Goal: Task Accomplishment & Management: Complete application form

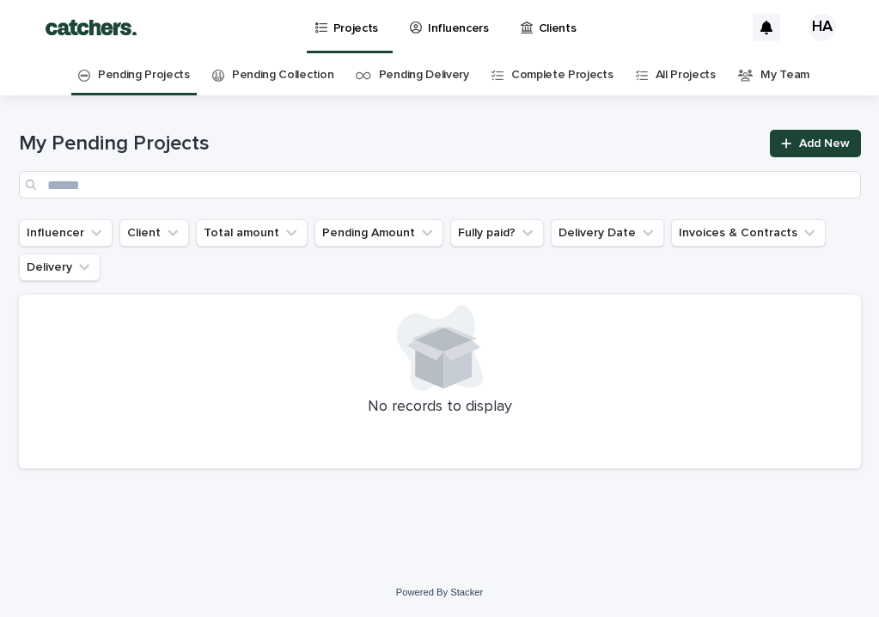
click at [447, 33] on p "Influencers" at bounding box center [458, 18] width 61 height 36
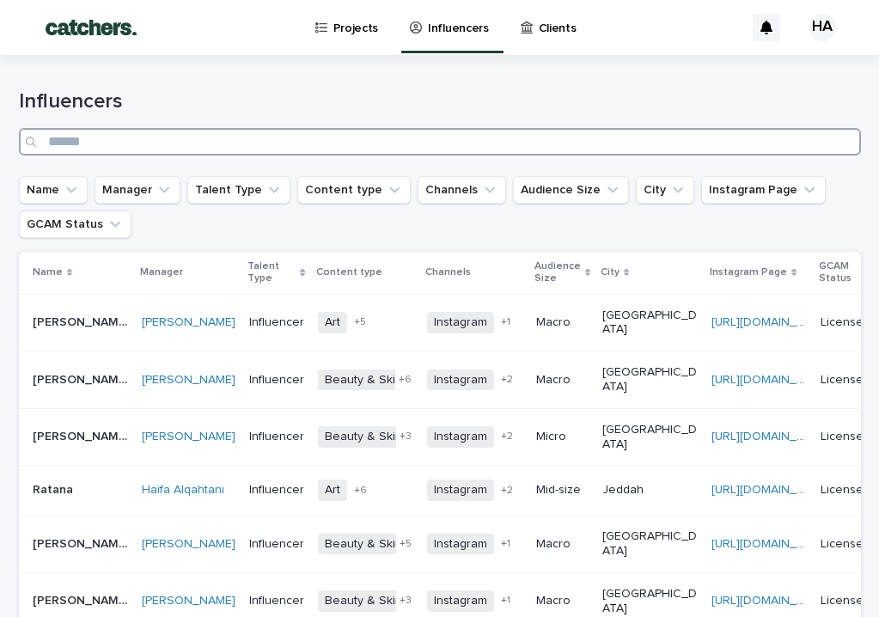
click at [196, 149] on input "Search" at bounding box center [440, 141] width 842 height 27
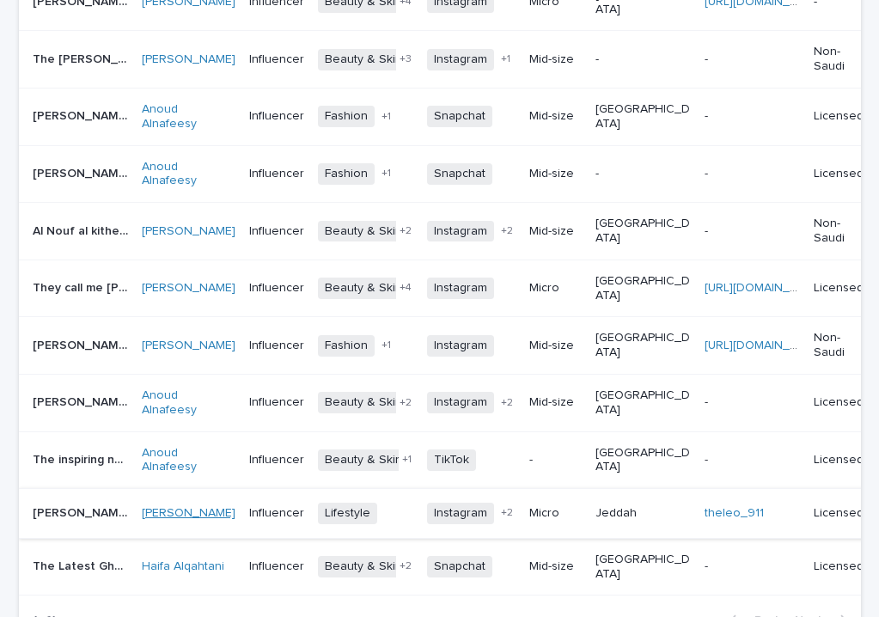
scroll to position [575, 0]
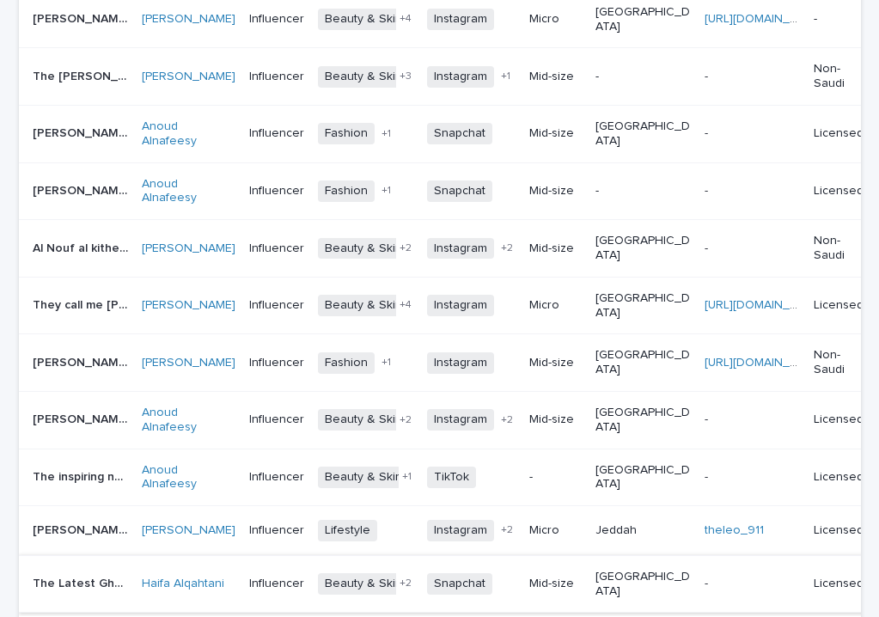
type input "***"
click at [105, 573] on p "The Latest Ghala" at bounding box center [82, 582] width 99 height 18
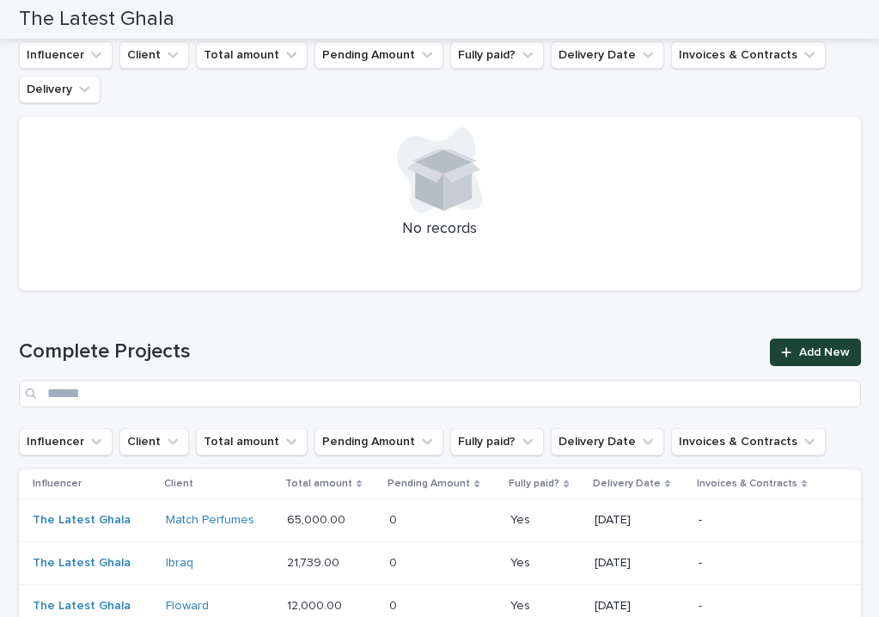
scroll to position [931, 0]
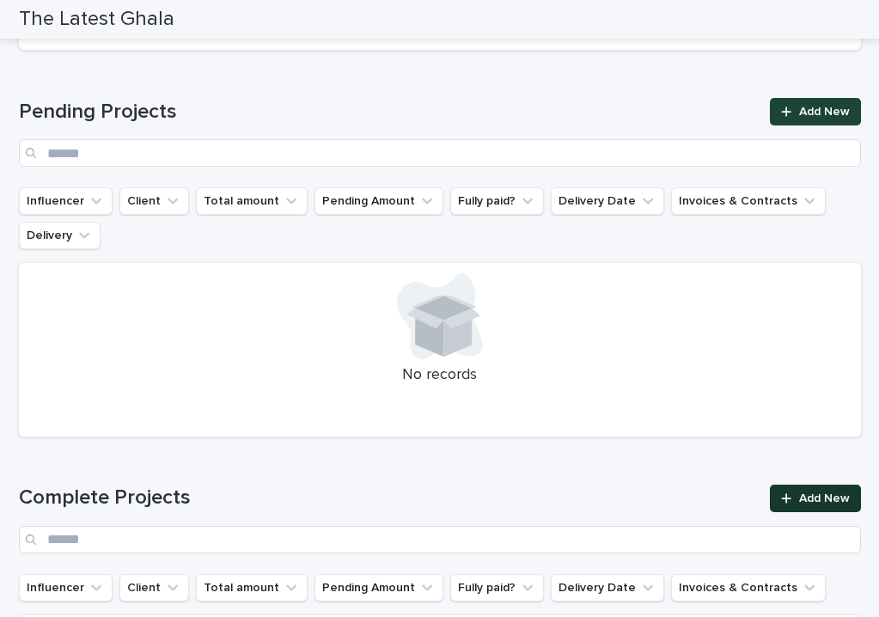
click at [781, 492] on icon at bounding box center [786, 498] width 10 height 12
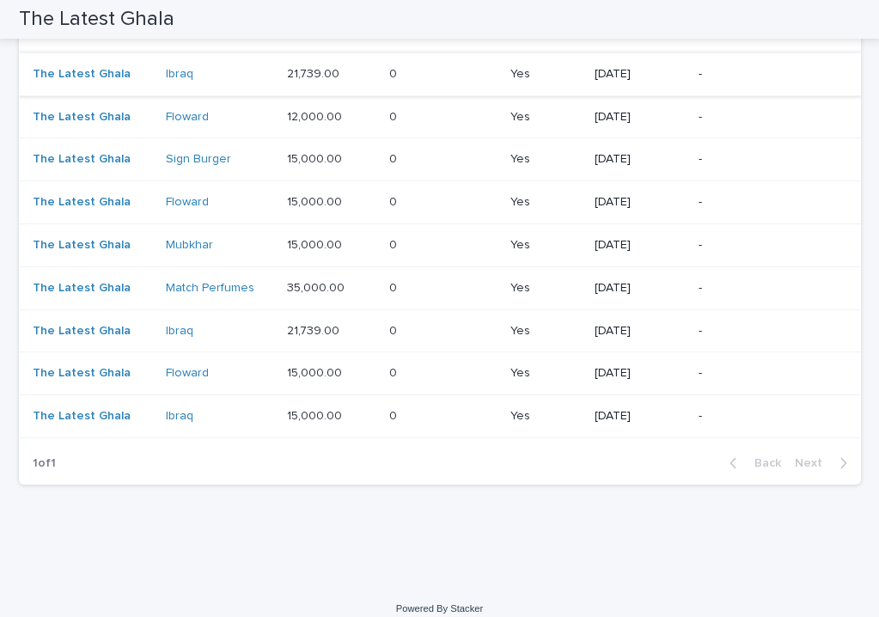
scroll to position [1565, 0]
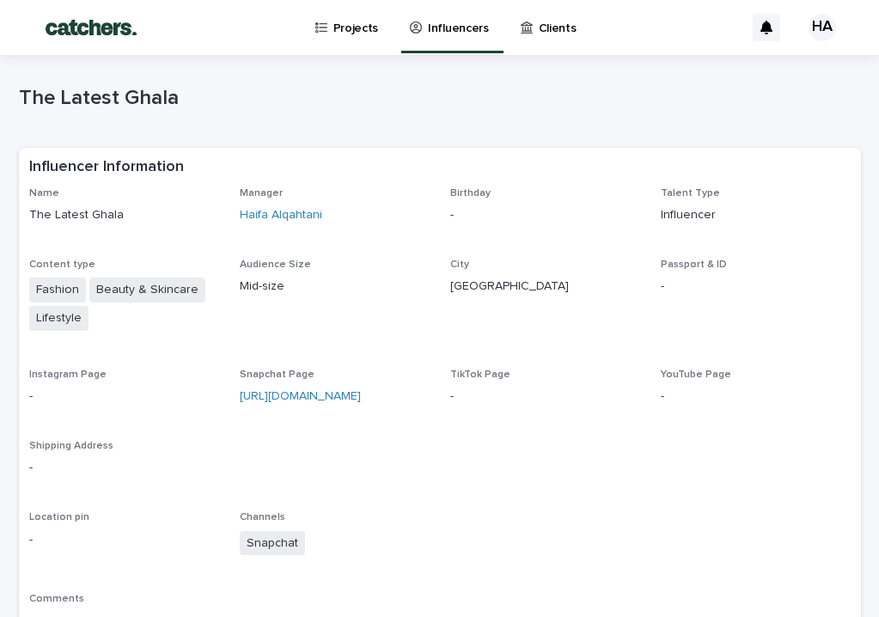
scroll to position [0, 0]
click at [520, 23] on icon at bounding box center [526, 27] width 12 height 12
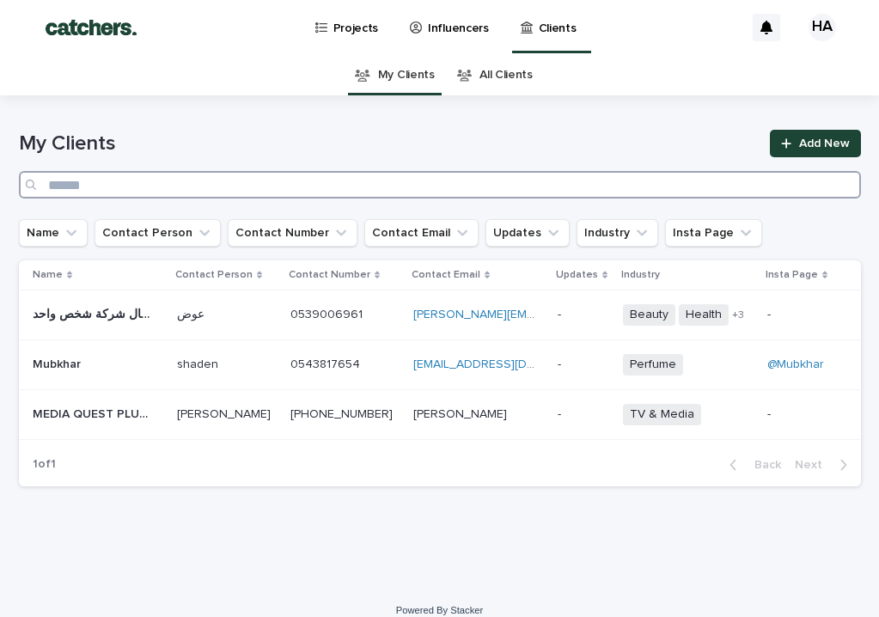
click at [310, 180] on input "Search" at bounding box center [440, 184] width 842 height 27
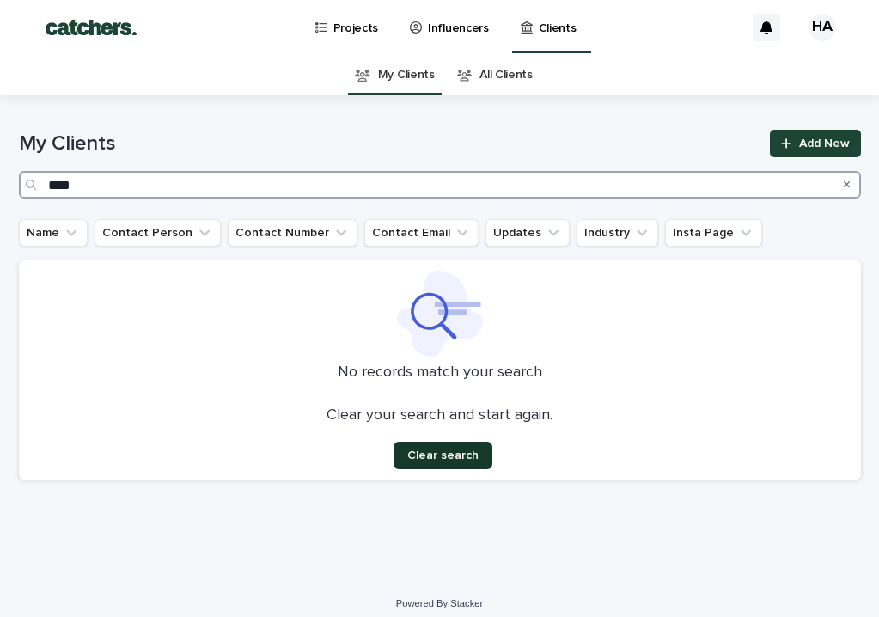
type input "****"
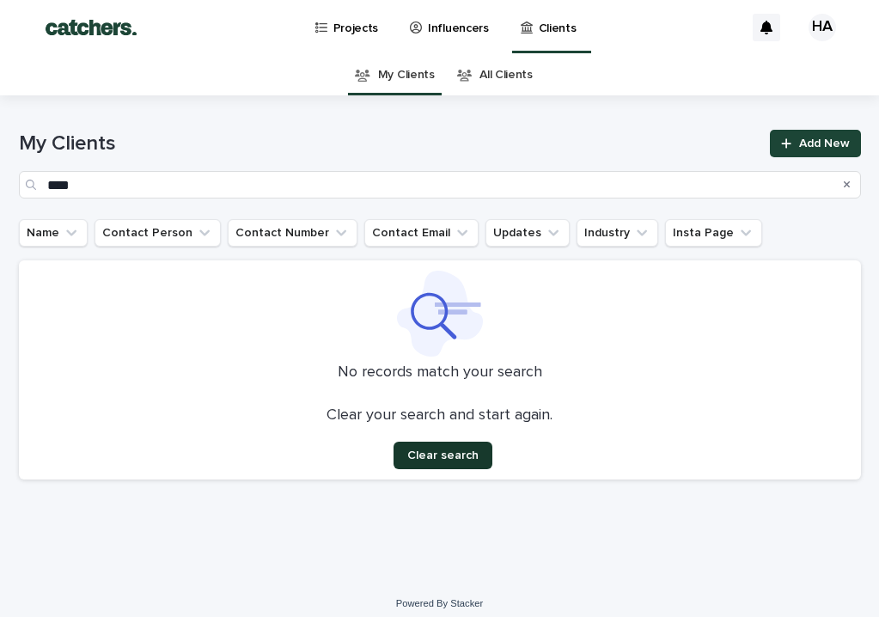
click at [445, 458] on span "Clear search" at bounding box center [442, 455] width 71 height 12
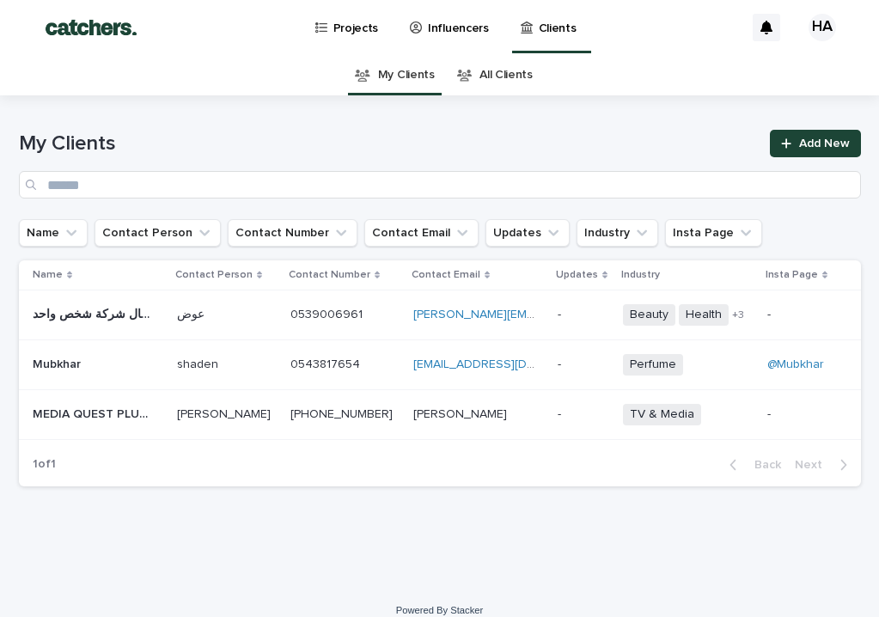
click at [503, 73] on link "All Clients" at bounding box center [505, 75] width 53 height 40
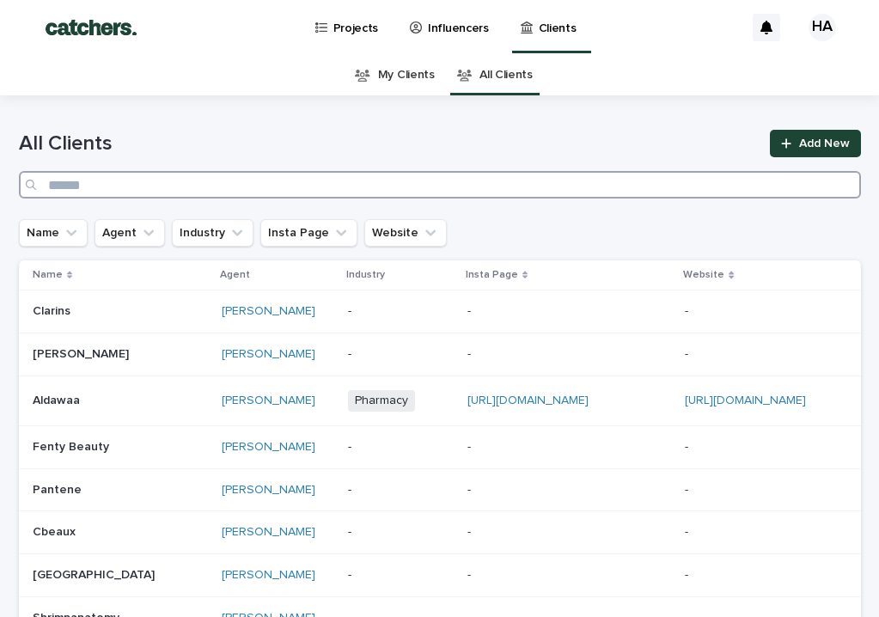
click at [302, 192] on input "Search" at bounding box center [440, 184] width 842 height 27
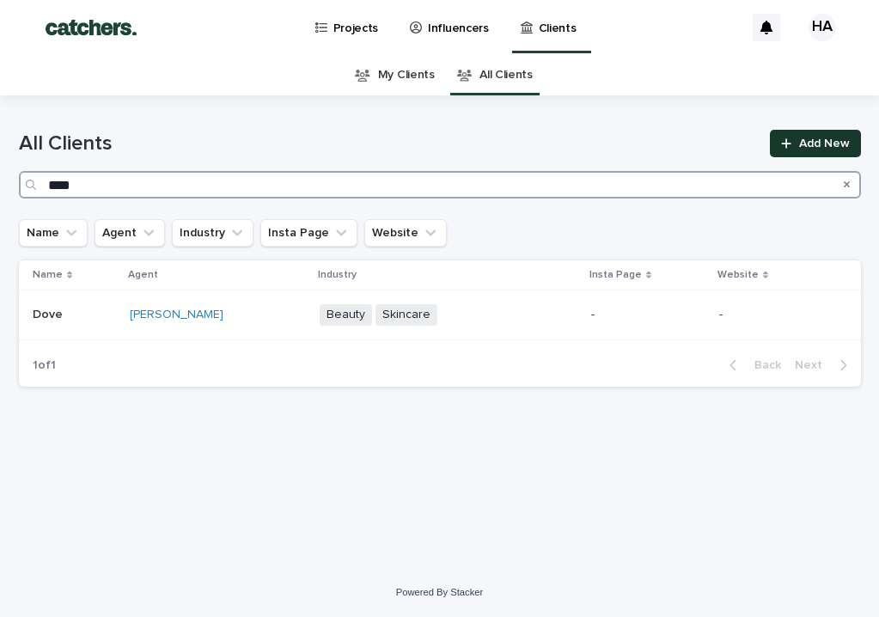
type input "****"
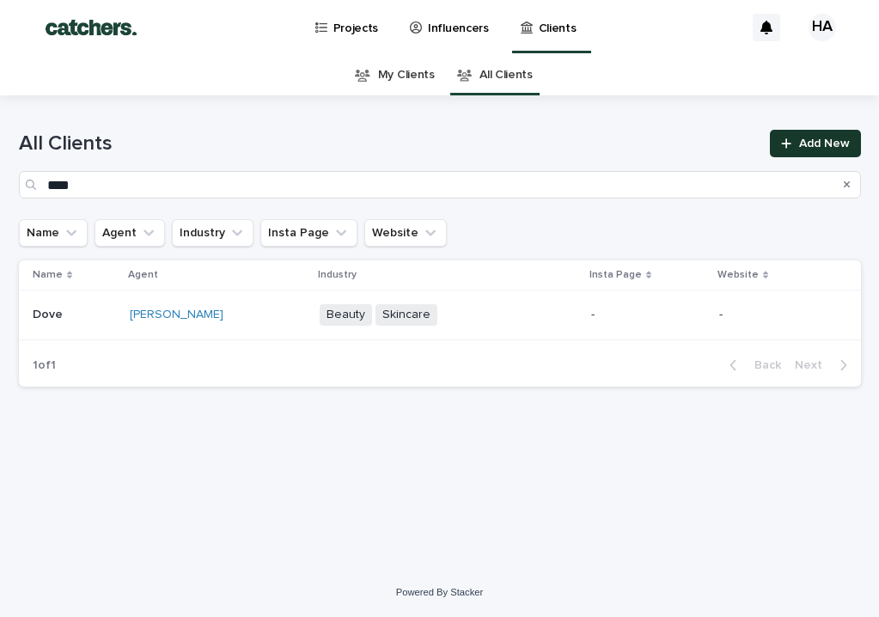
click at [803, 143] on span "Add New" at bounding box center [824, 143] width 51 height 12
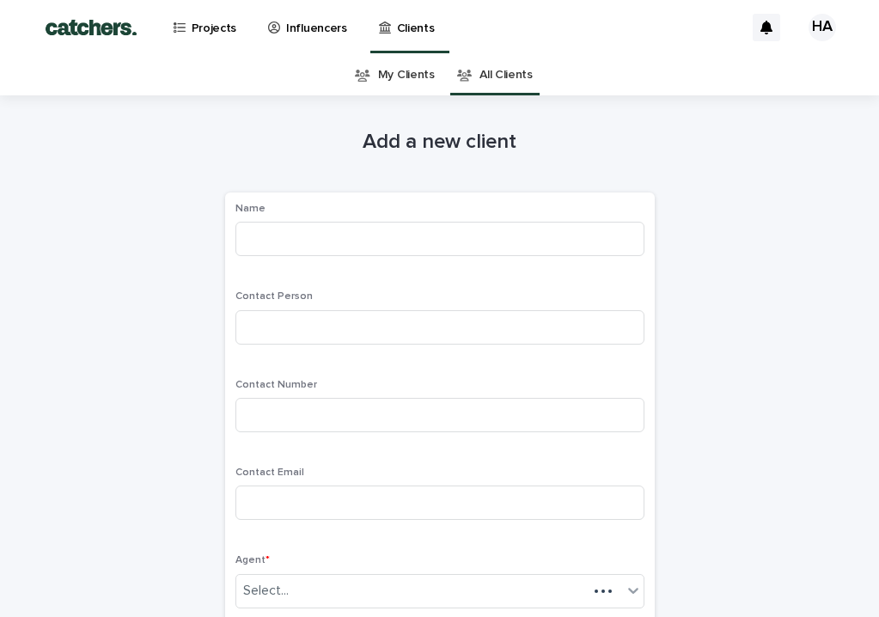
scroll to position [55, 0]
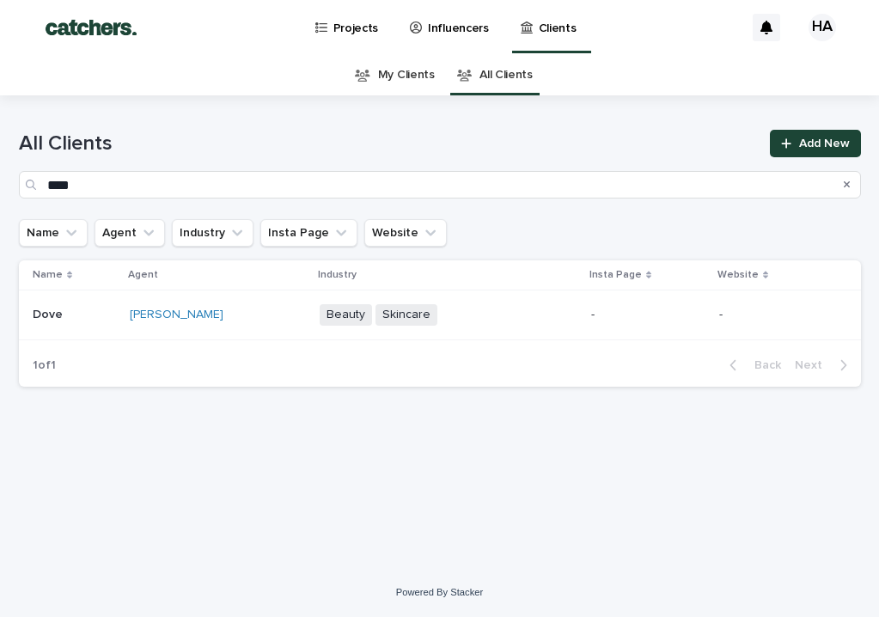
click at [344, 25] on p "Projects" at bounding box center [356, 18] width 46 height 36
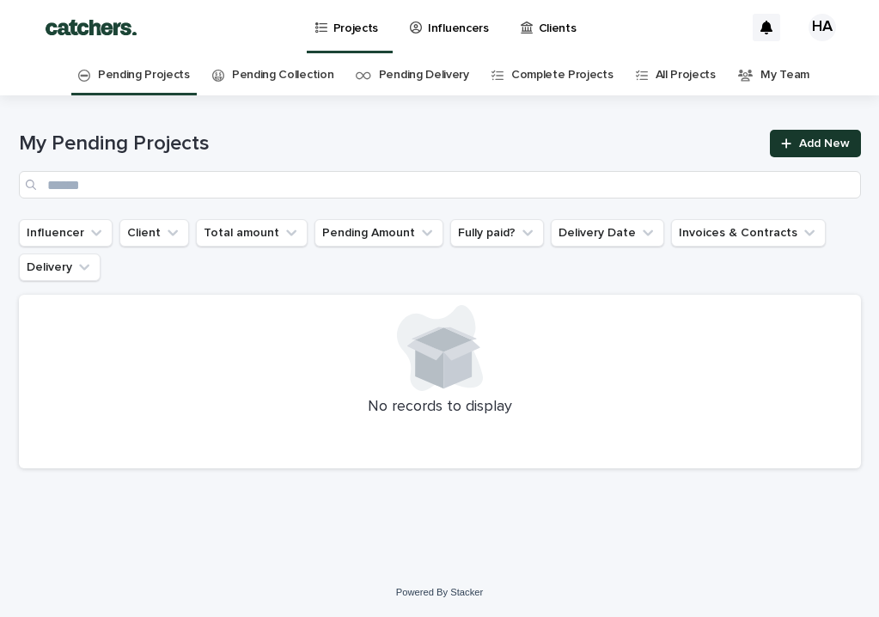
click at [826, 149] on span "Add New" at bounding box center [824, 143] width 51 height 12
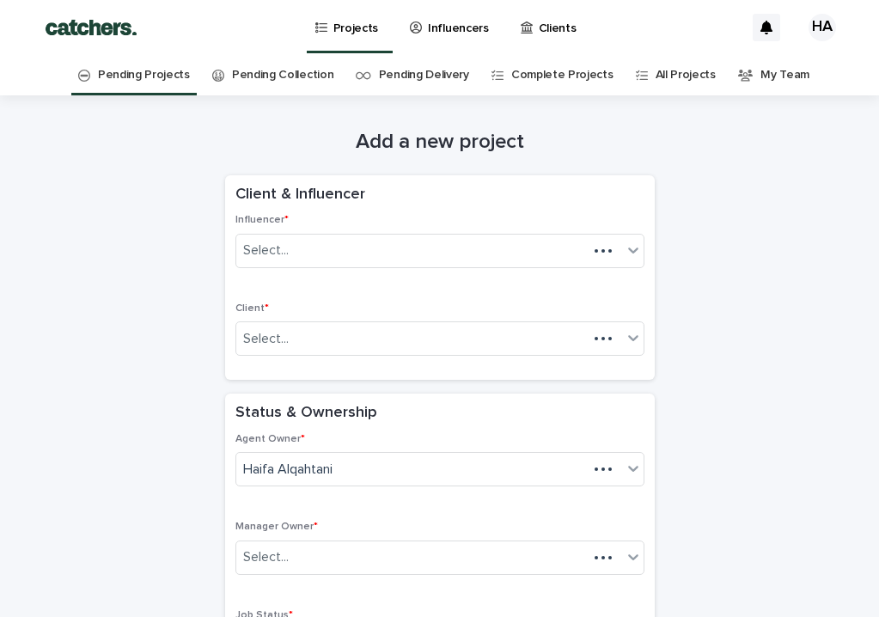
scroll to position [55, 0]
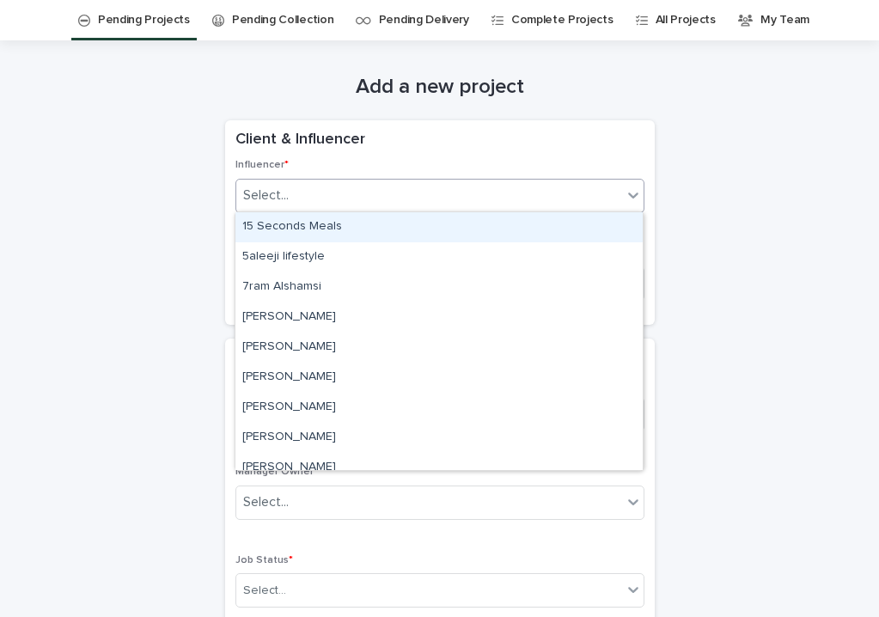
click at [507, 186] on div "Select..." at bounding box center [429, 195] width 386 height 28
type input "***"
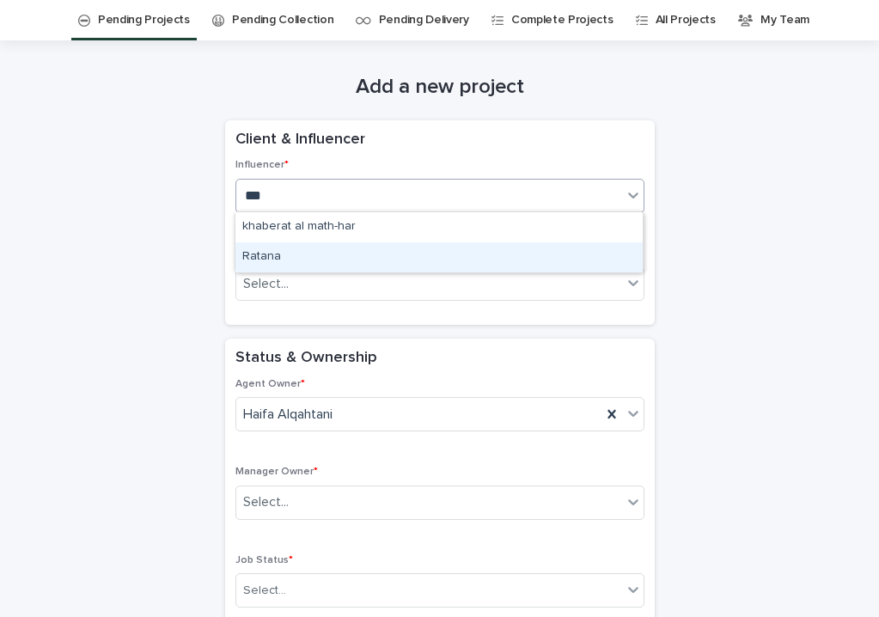
click at [452, 267] on div "Ratana" at bounding box center [438, 257] width 407 height 30
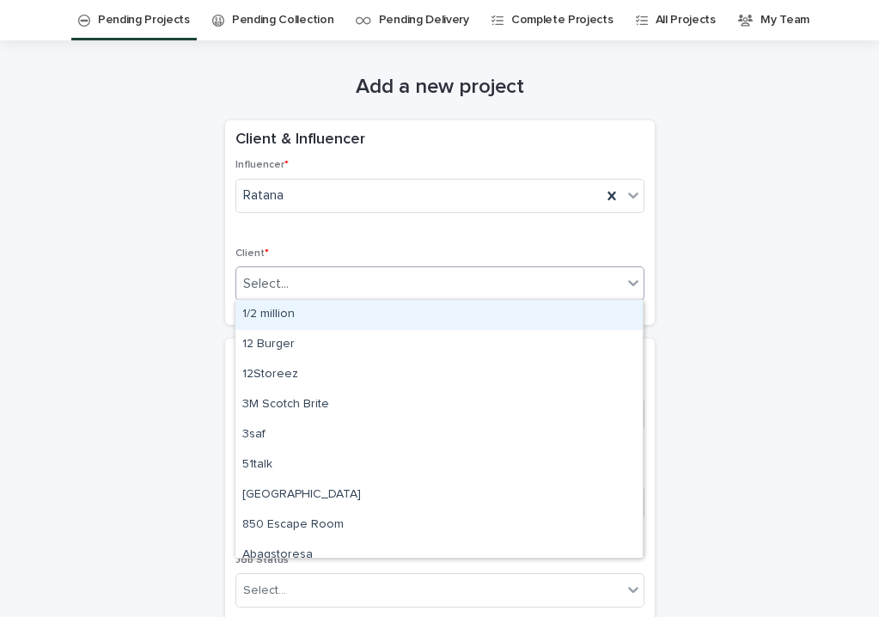
click at [435, 278] on div "Select..." at bounding box center [429, 284] width 386 height 28
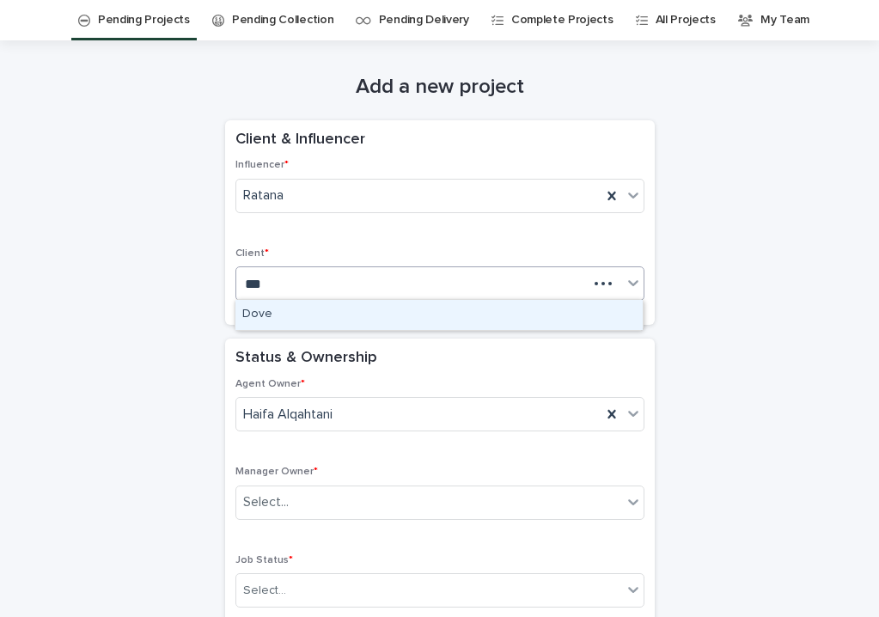
type input "****"
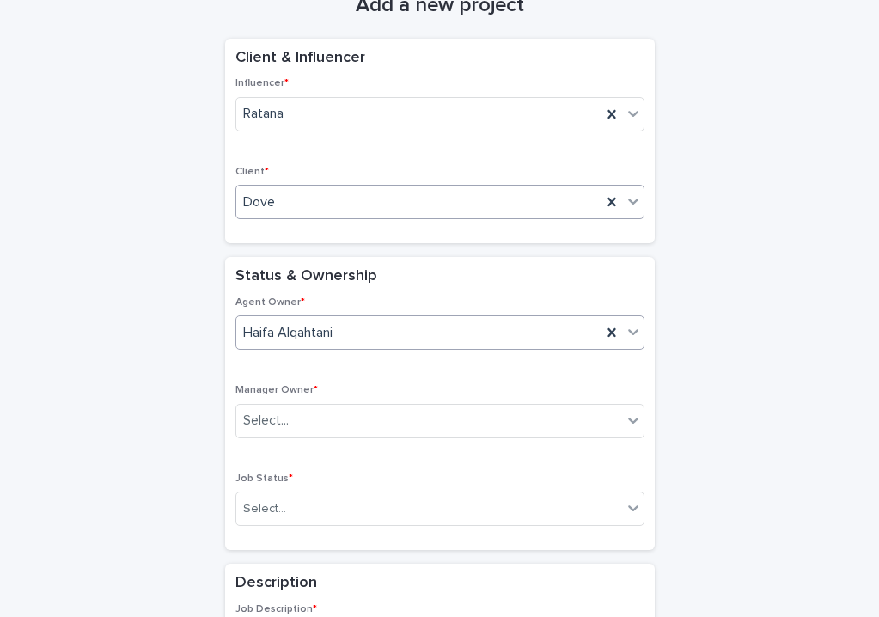
scroll to position [138, 0]
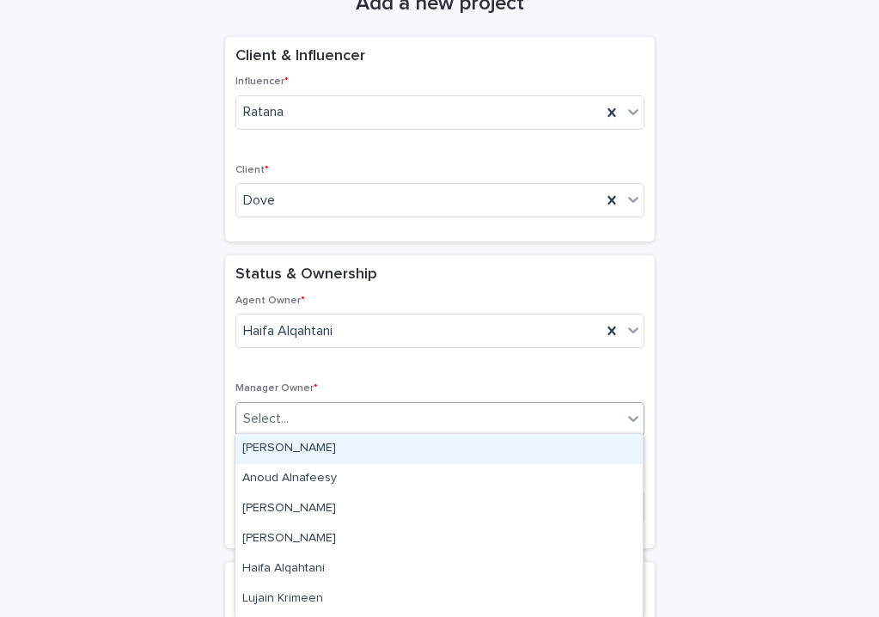
click at [342, 404] on div "Select..." at bounding box center [429, 418] width 386 height 28
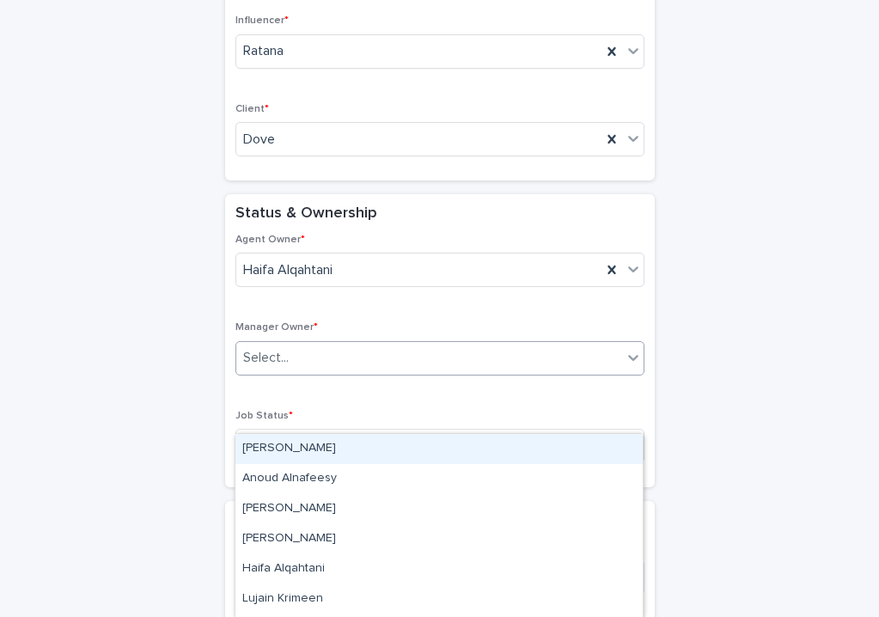
scroll to position [204, 0]
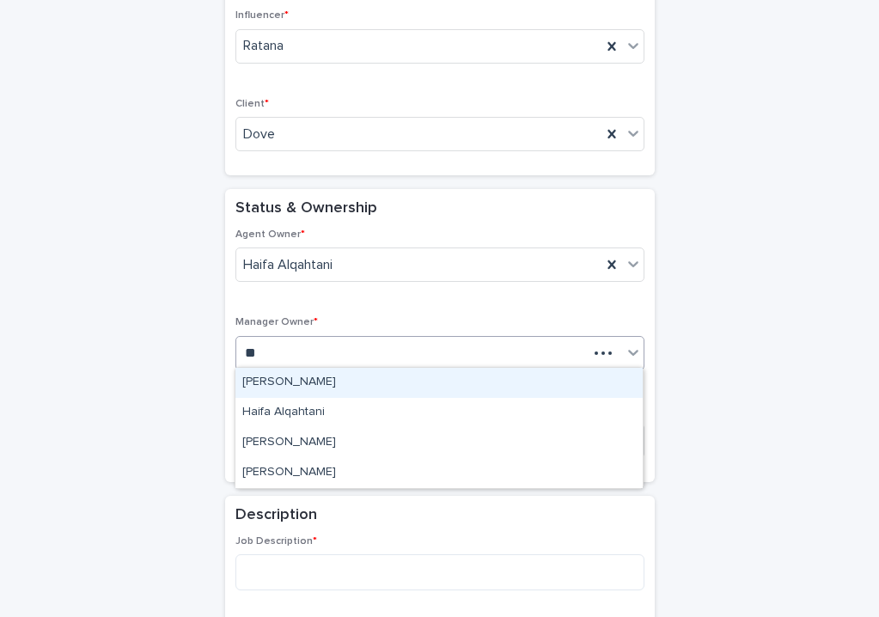
type input "***"
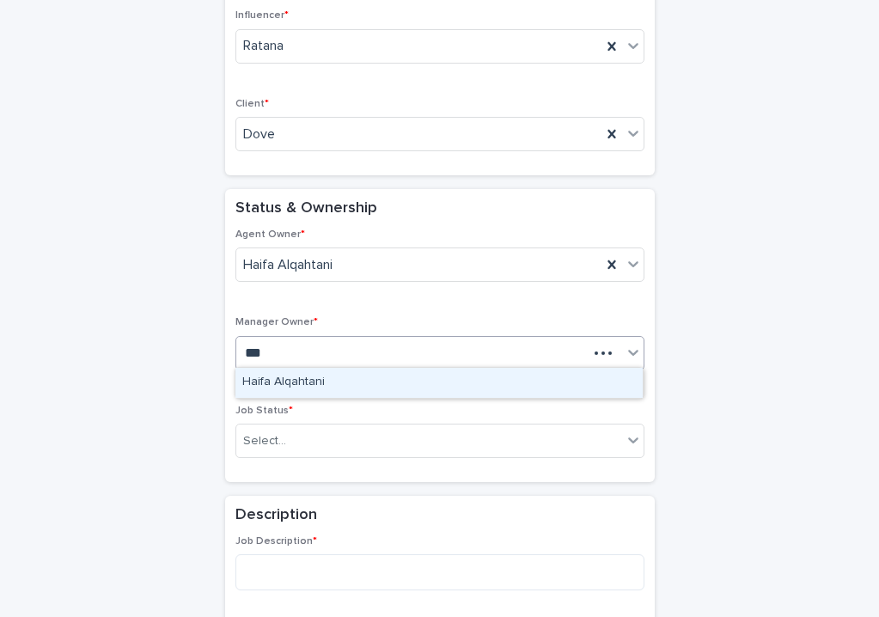
click at [314, 380] on div "Haifa Alqahtani" at bounding box center [438, 383] width 407 height 30
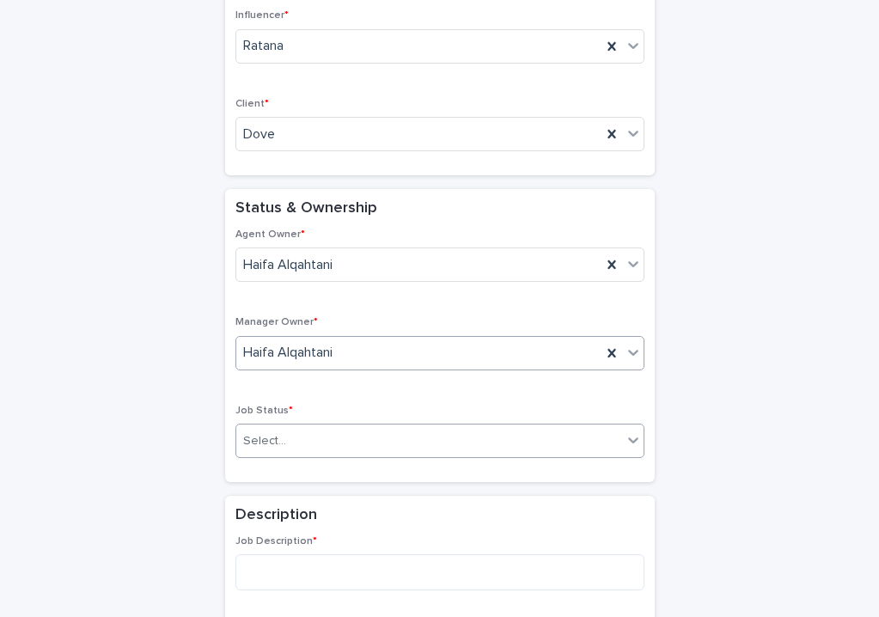
click at [280, 435] on div "Select..." at bounding box center [264, 441] width 43 height 18
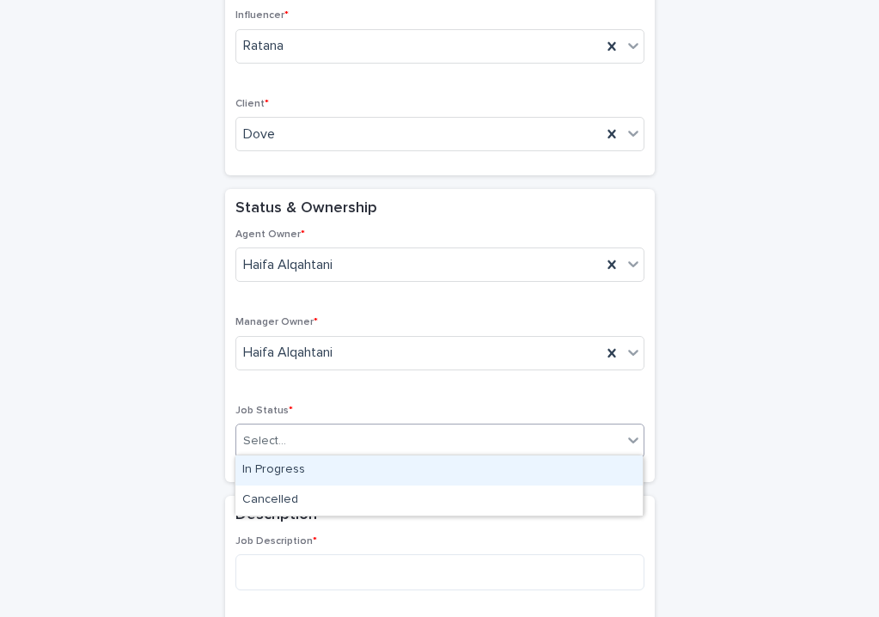
click at [273, 476] on div "In Progress" at bounding box center [438, 470] width 407 height 30
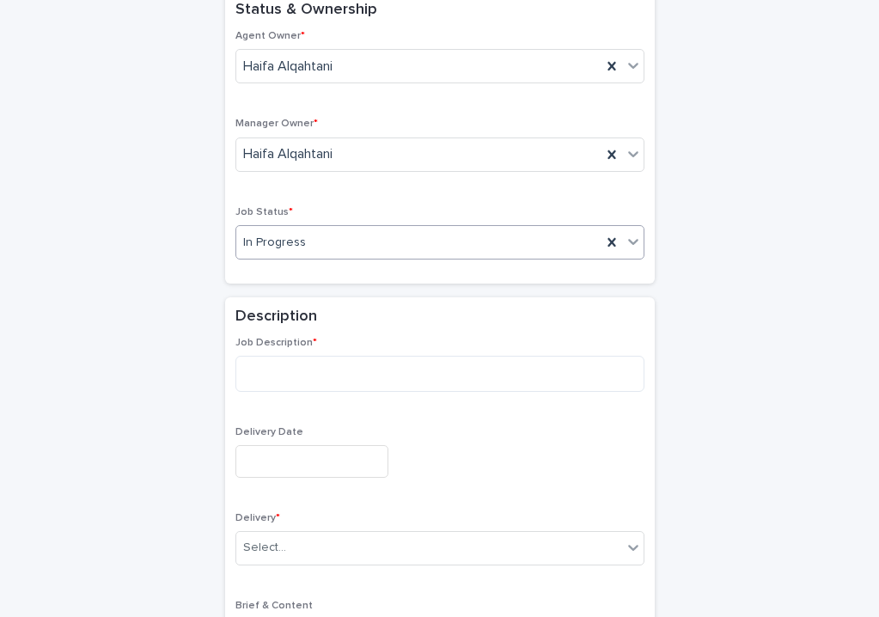
scroll to position [426, 0]
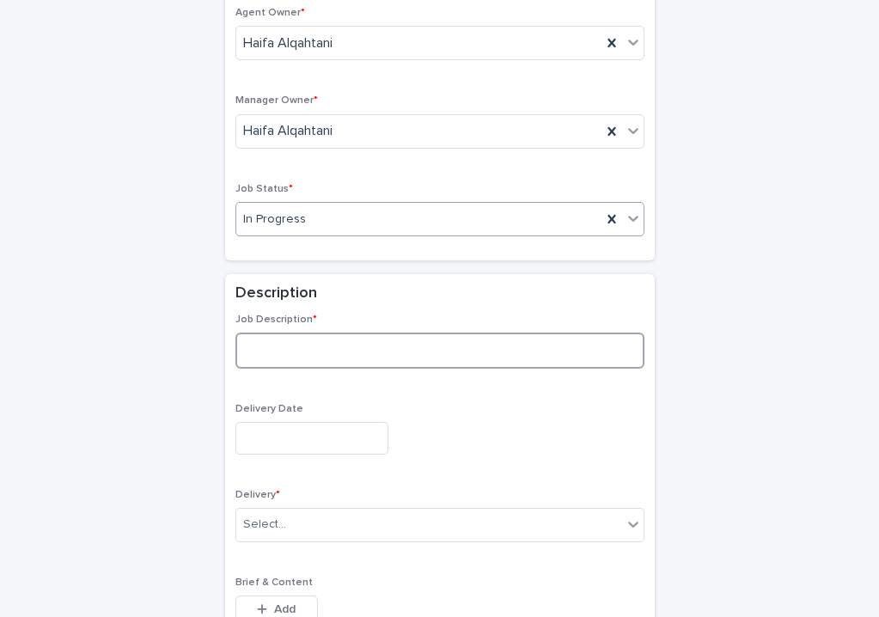
click at [267, 356] on textarea at bounding box center [439, 350] width 409 height 36
type textarea "**********"
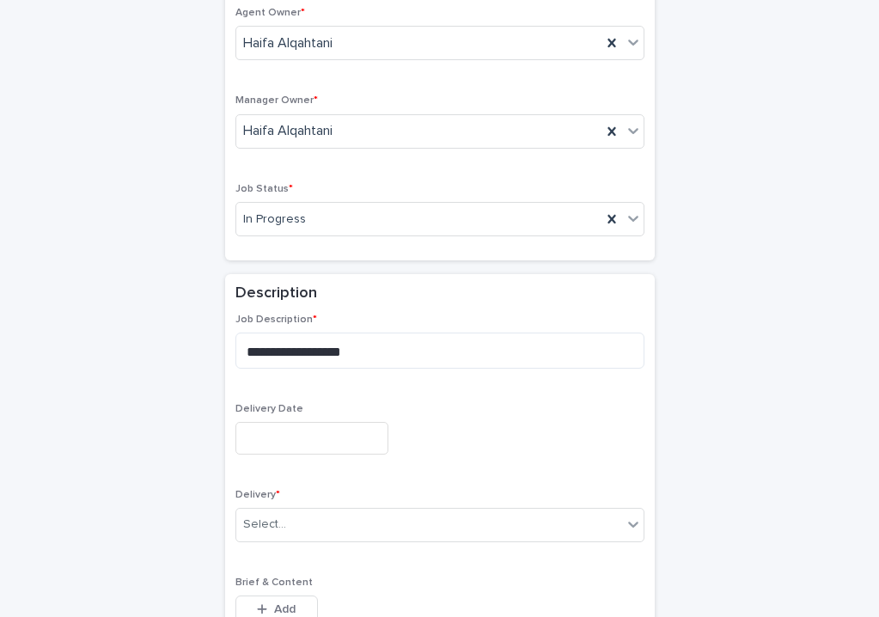
click at [271, 432] on input "text" at bounding box center [311, 438] width 153 height 32
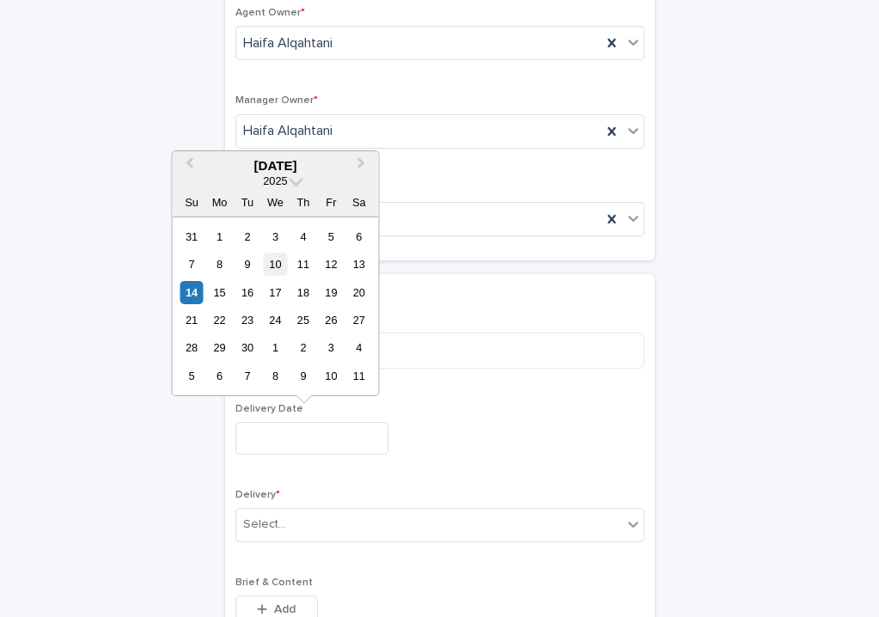
click at [275, 270] on div "10" at bounding box center [275, 263] width 23 height 23
type input "**********"
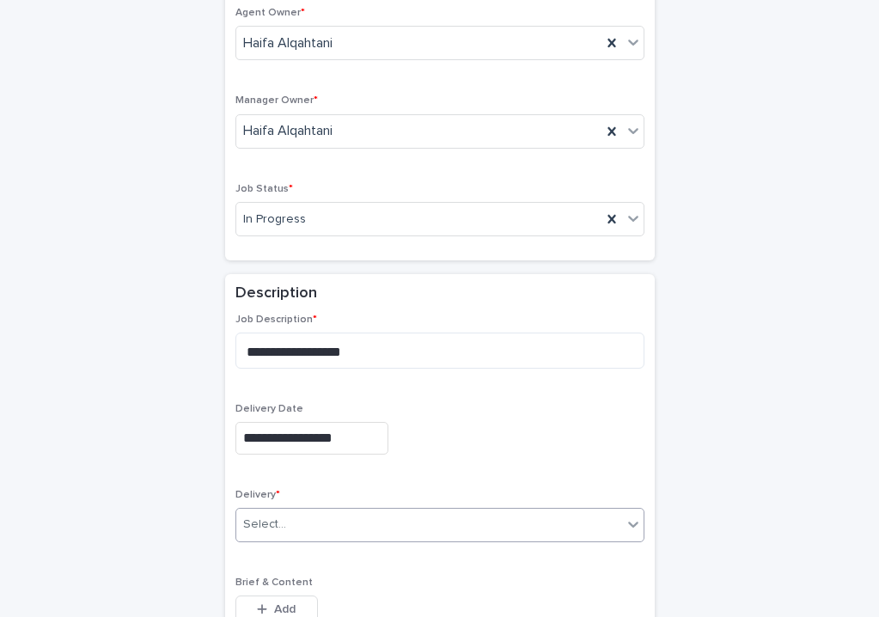
click at [404, 522] on div "Select..." at bounding box center [429, 524] width 386 height 28
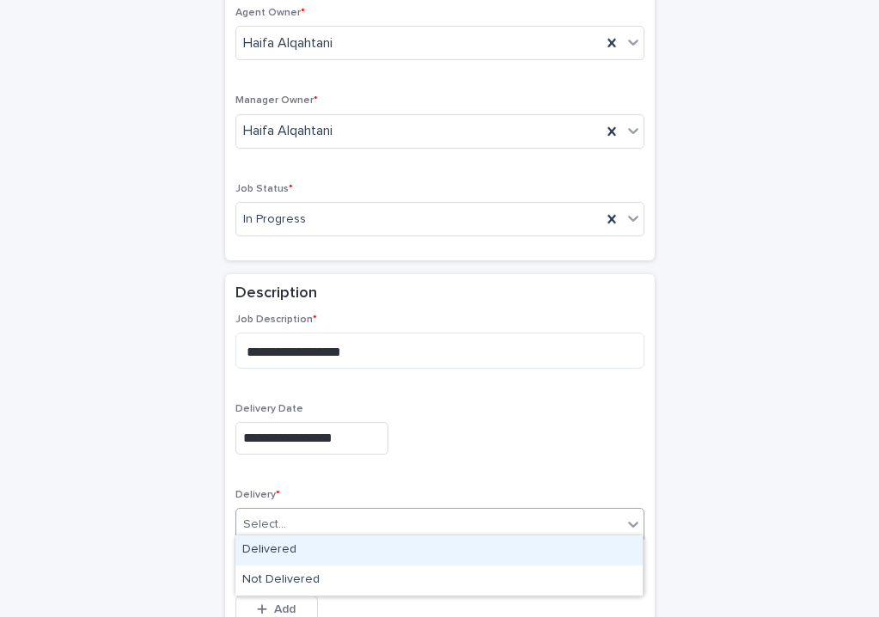
click at [398, 553] on div "Delivered" at bounding box center [438, 550] width 407 height 30
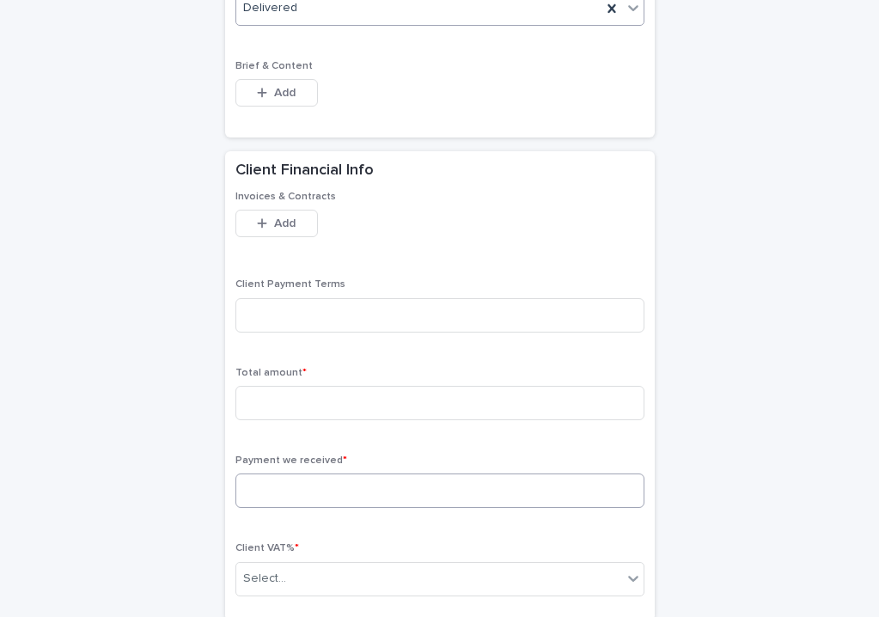
scroll to position [948, 0]
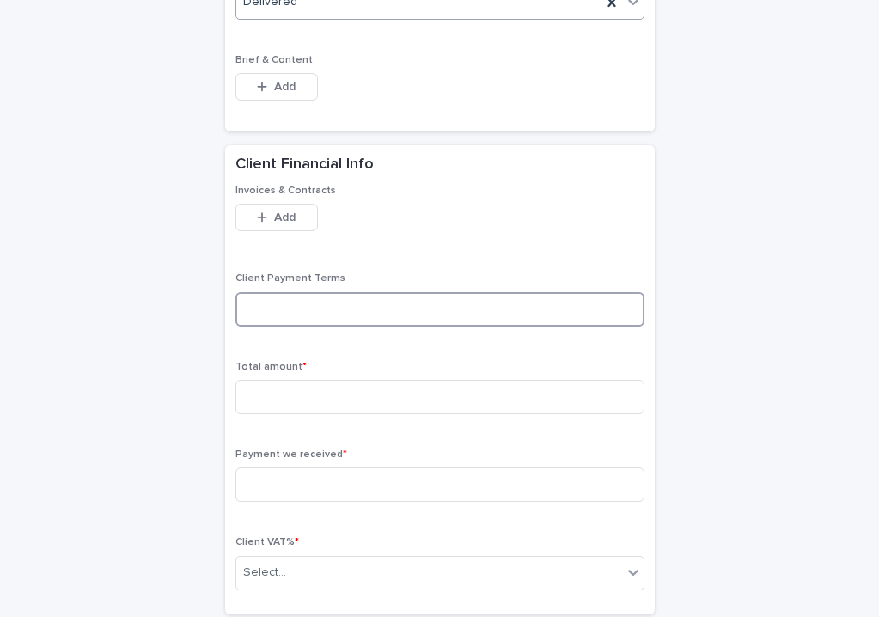
click at [332, 292] on input at bounding box center [439, 309] width 409 height 34
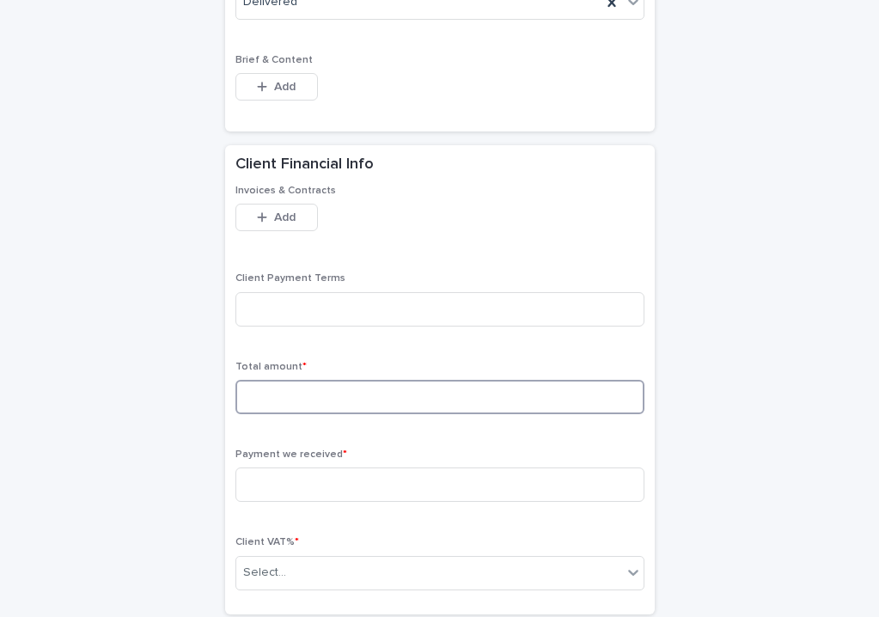
click at [273, 389] on input at bounding box center [439, 397] width 409 height 34
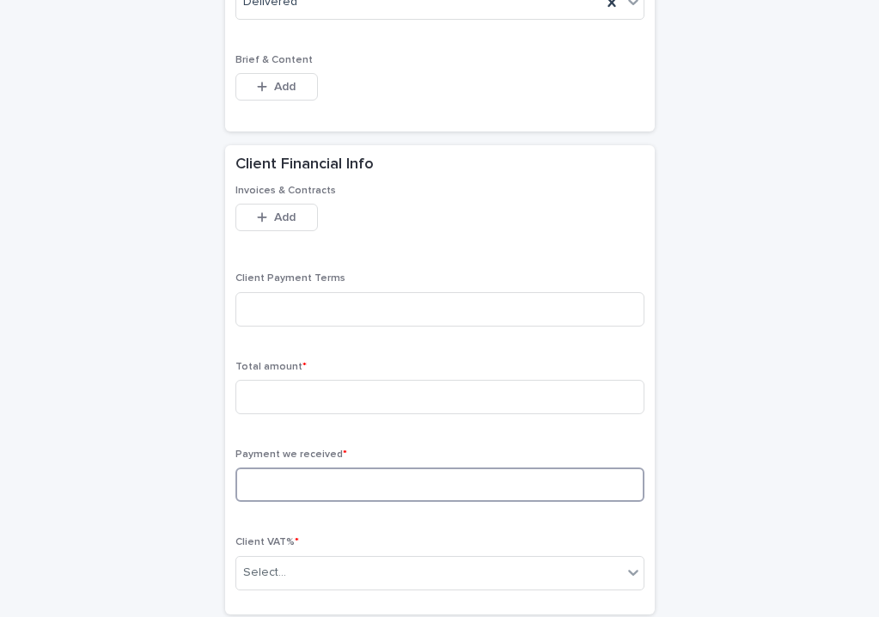
click at [268, 467] on input at bounding box center [439, 484] width 409 height 34
type input "*"
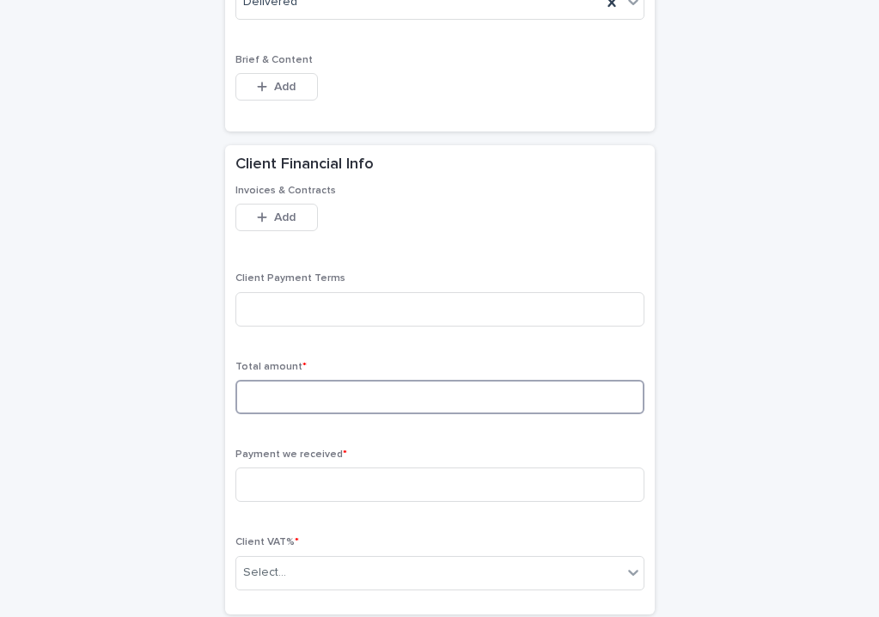
click at [284, 382] on input at bounding box center [439, 397] width 409 height 34
type input "*"
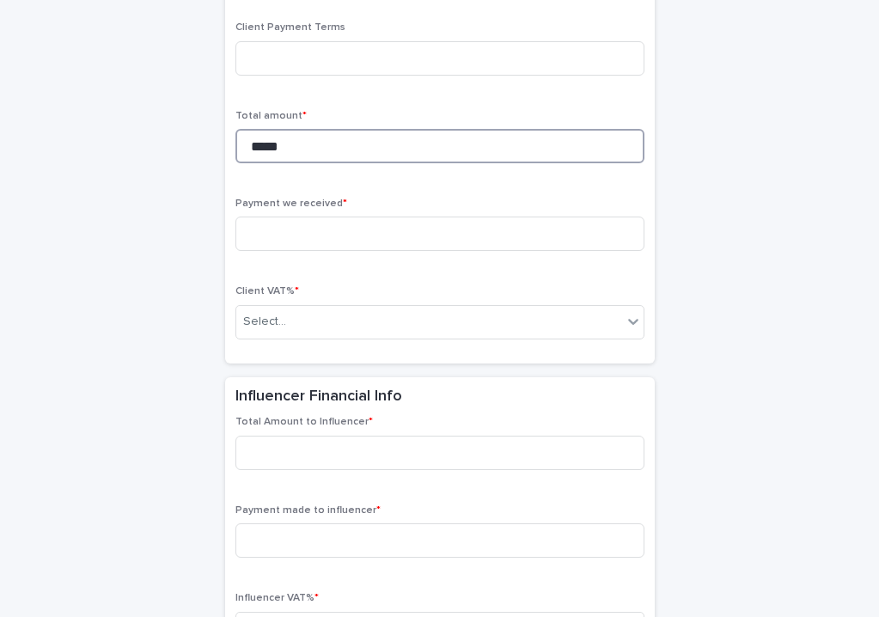
scroll to position [1206, 0]
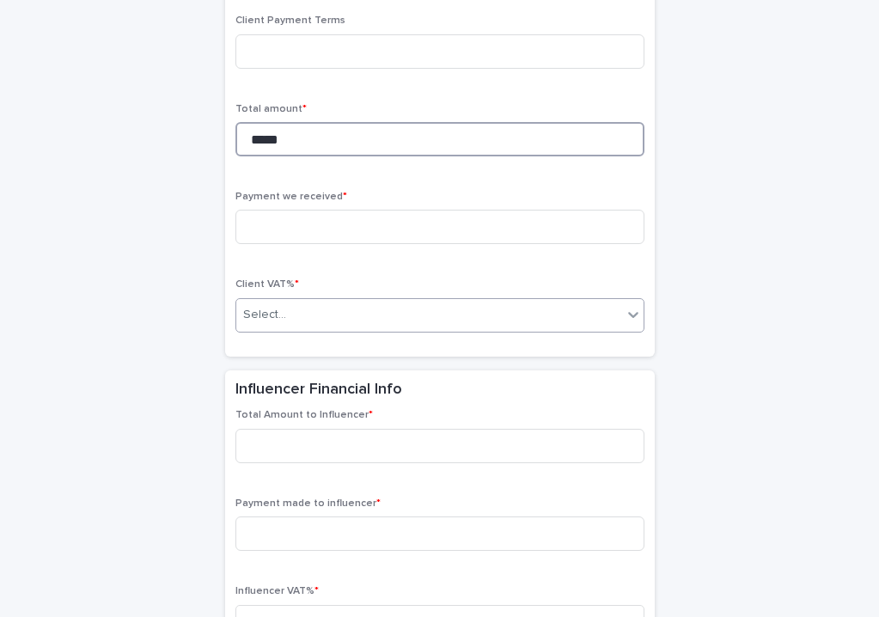
type input "*****"
click at [288, 306] on div "Select..." at bounding box center [429, 315] width 386 height 28
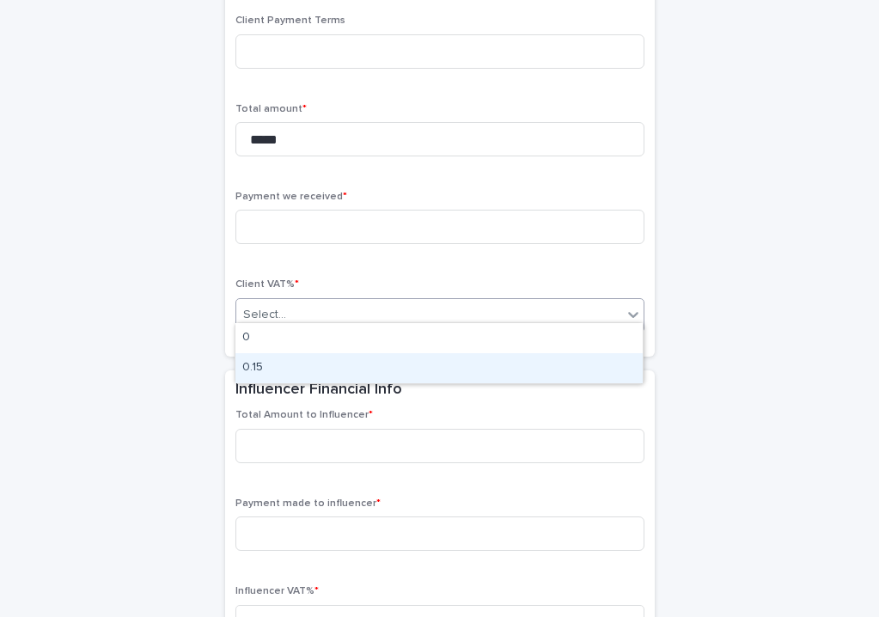
click at [271, 364] on div "0.15" at bounding box center [438, 368] width 407 height 30
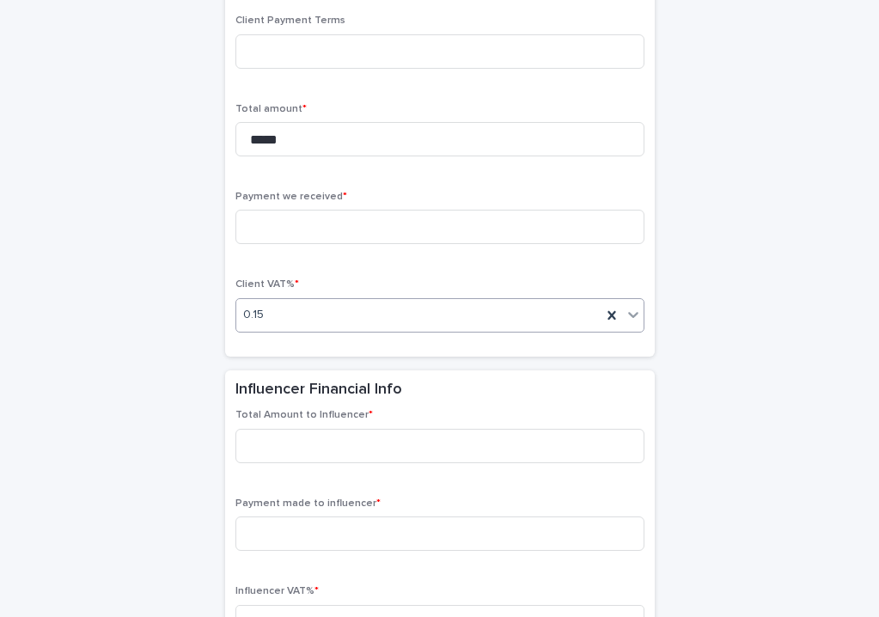
click at [279, 315] on div "0.15" at bounding box center [418, 315] width 365 height 28
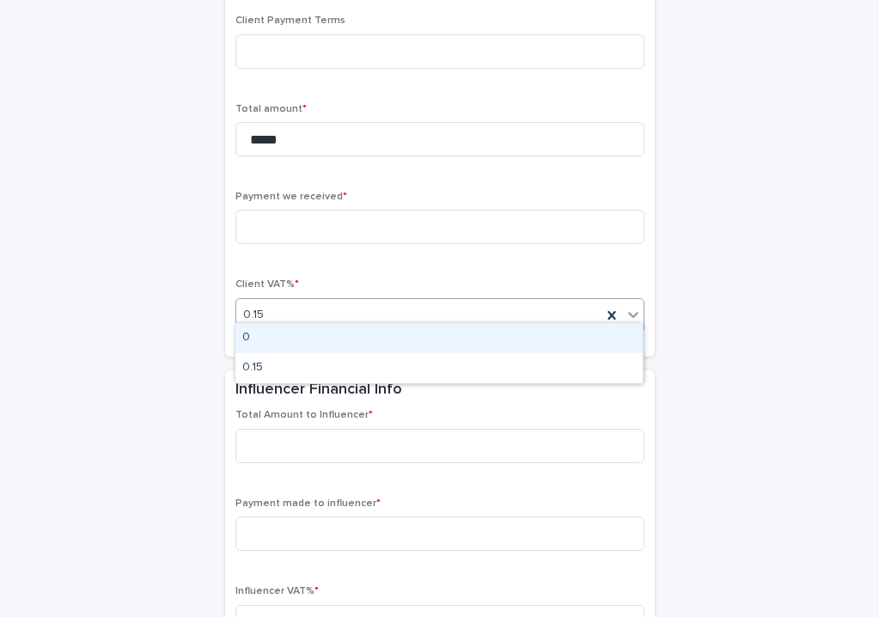
click at [279, 332] on div "0" at bounding box center [438, 338] width 407 height 30
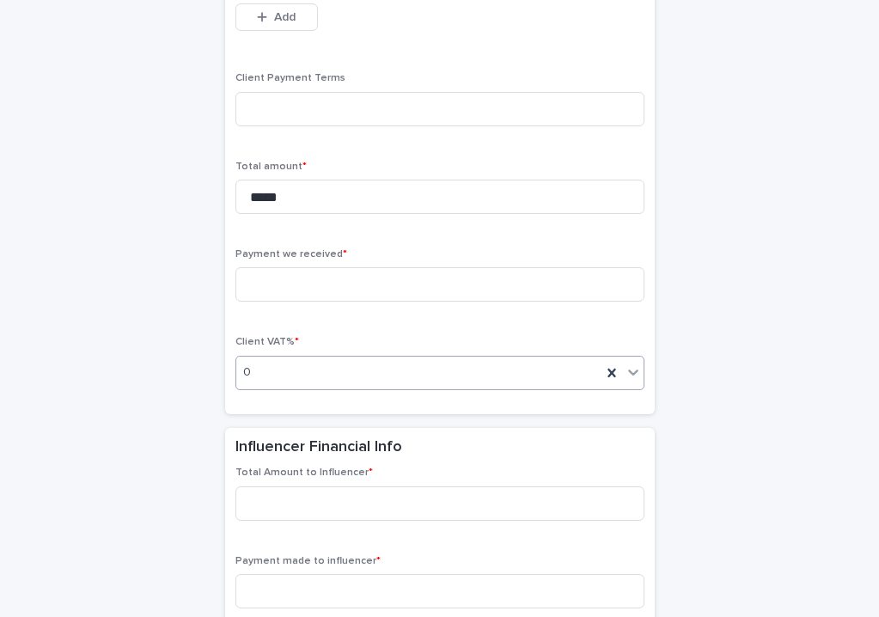
scroll to position [1098, 0]
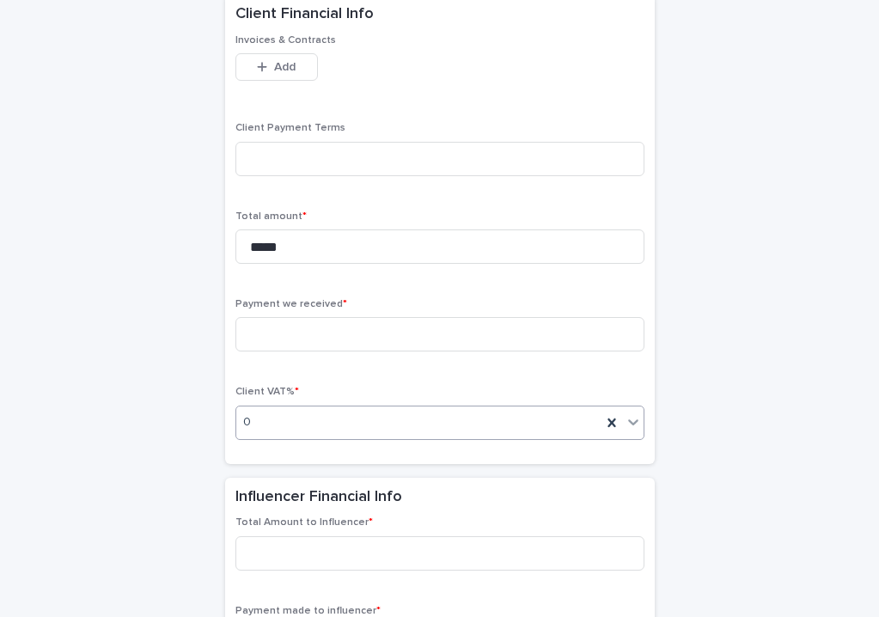
click at [271, 414] on div "0" at bounding box center [418, 422] width 365 height 28
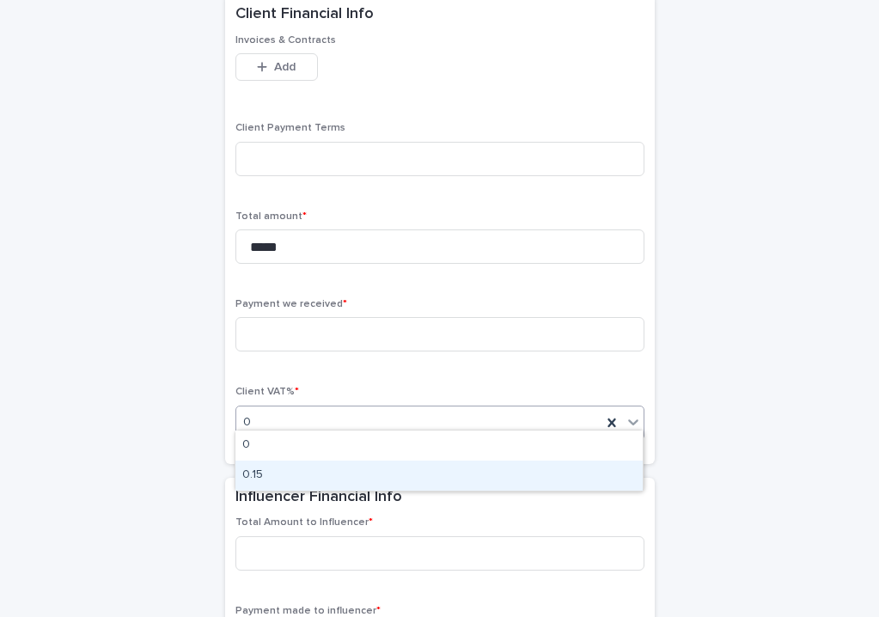
click at [264, 481] on div "0.15" at bounding box center [438, 475] width 407 height 30
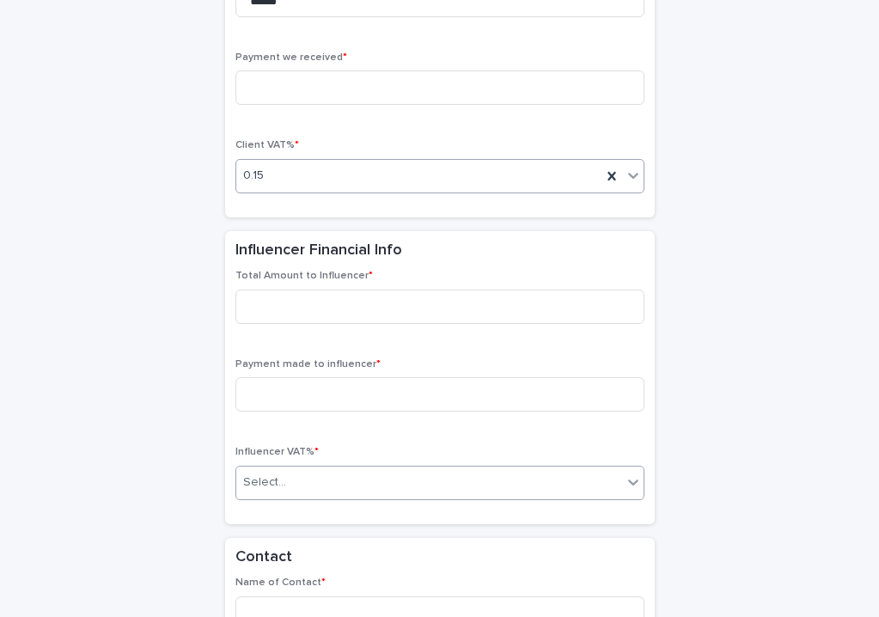
scroll to position [1370, 0]
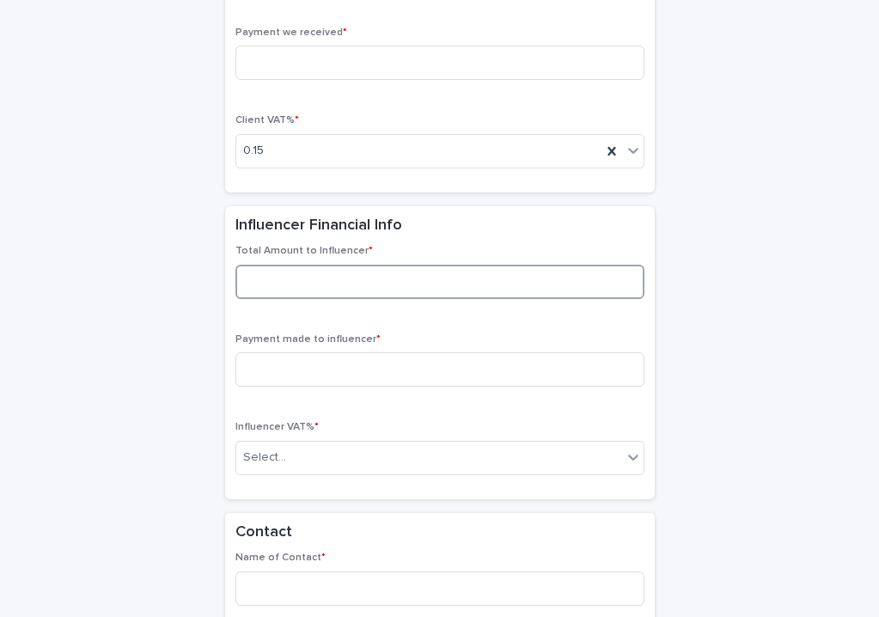
click at [279, 271] on input at bounding box center [439, 282] width 409 height 34
type input "*****"
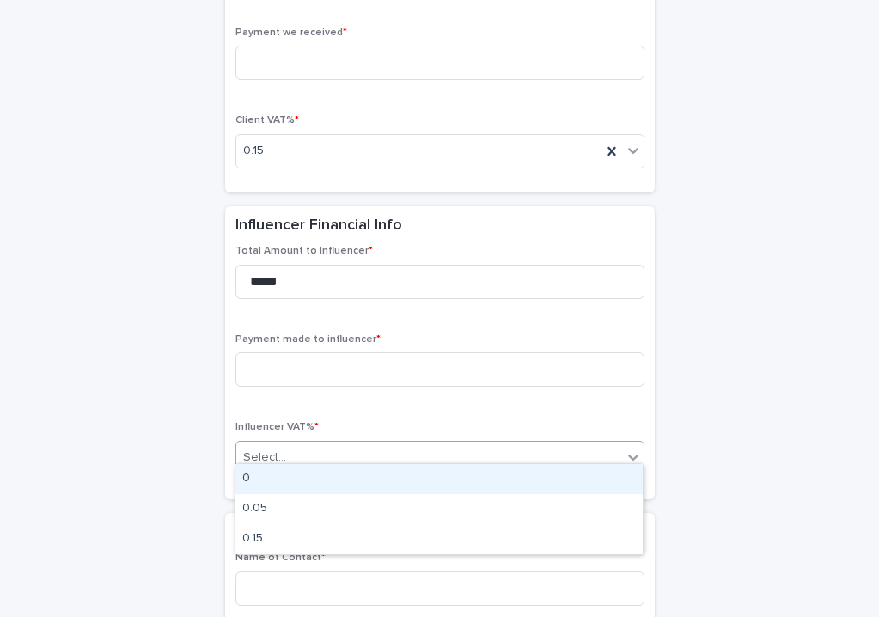
click at [272, 453] on div "Select..." at bounding box center [264, 457] width 43 height 18
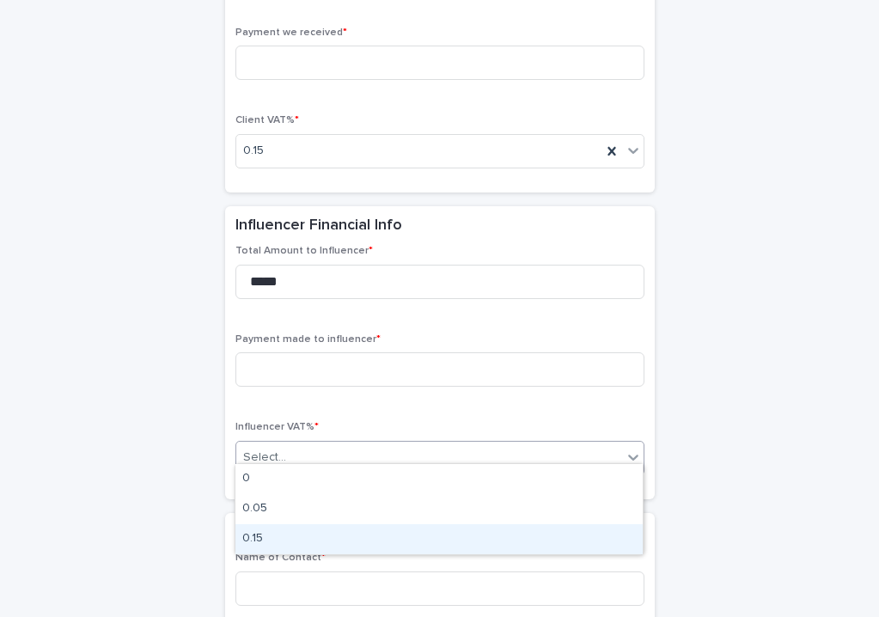
click at [272, 534] on div "0.15" at bounding box center [438, 539] width 407 height 30
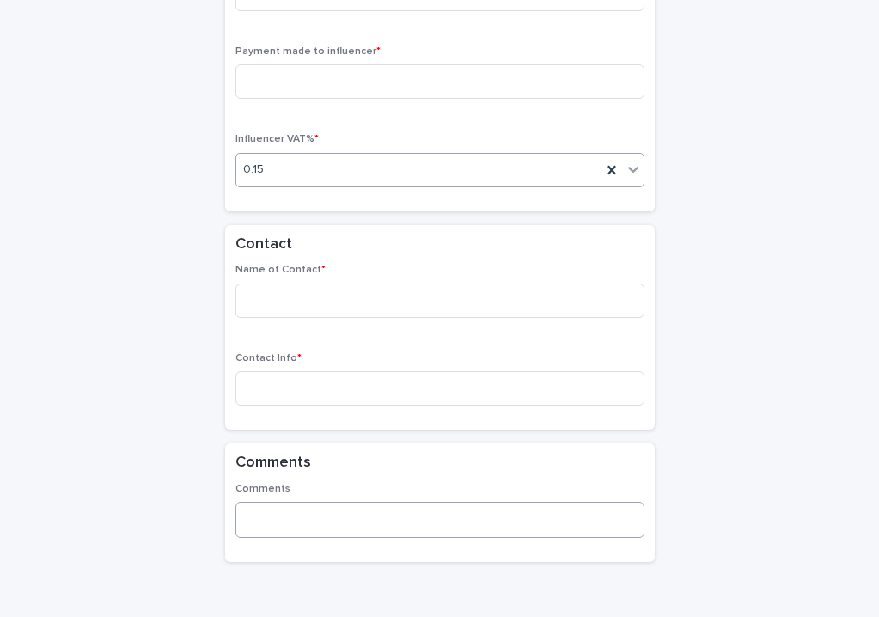
scroll to position [1659, 0]
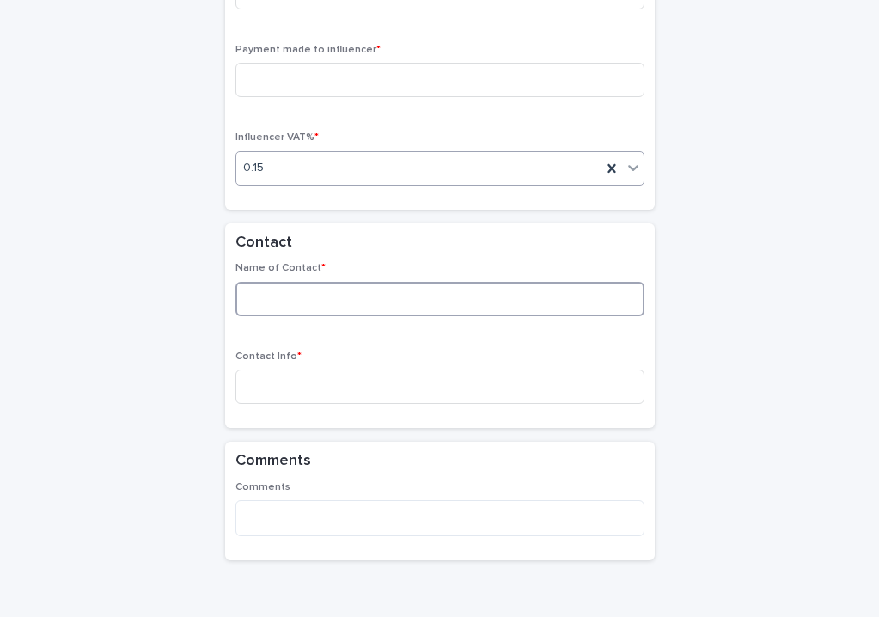
click at [282, 291] on input at bounding box center [439, 299] width 409 height 34
type input "**********"
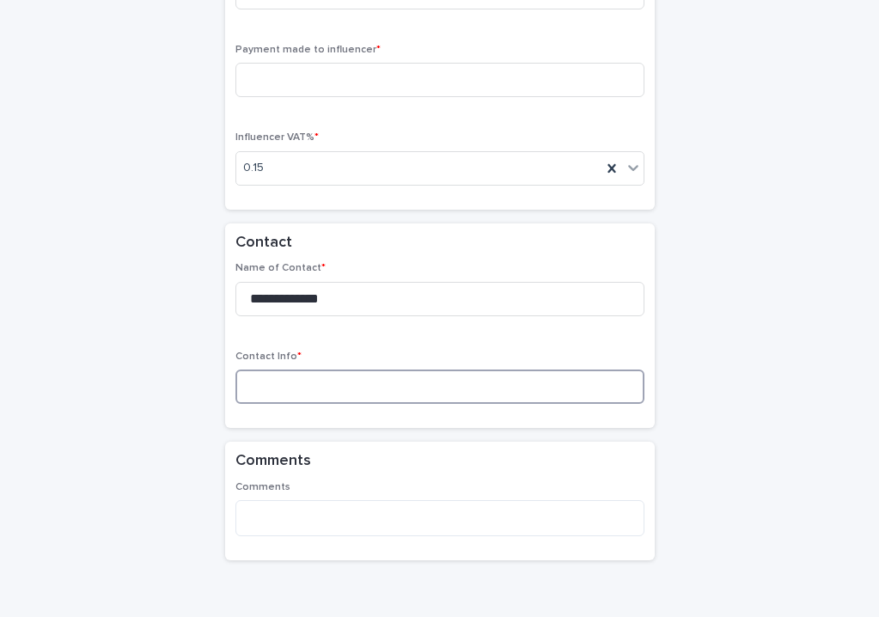
click at [272, 377] on input at bounding box center [439, 386] width 409 height 34
type input "*"
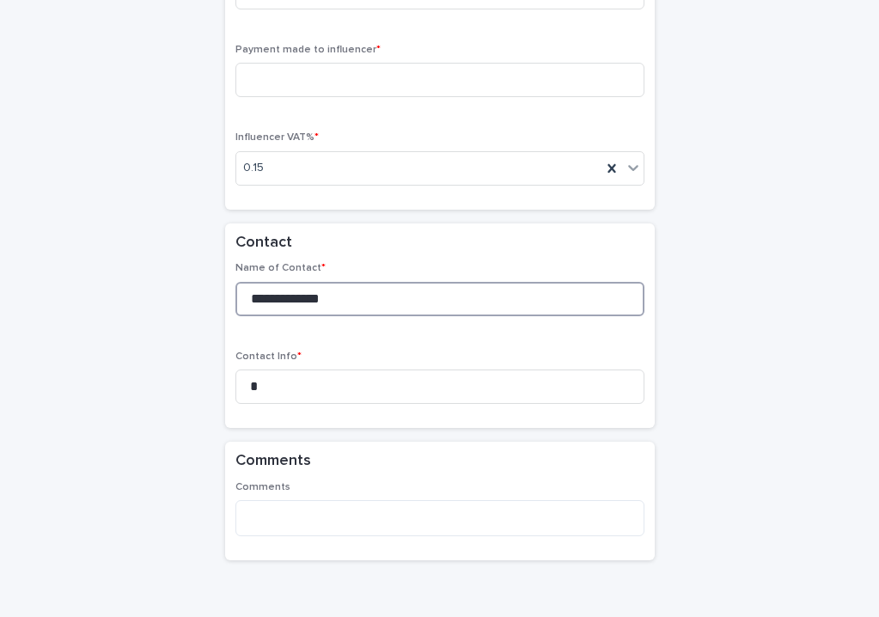
click at [304, 286] on input "**********" at bounding box center [439, 299] width 409 height 34
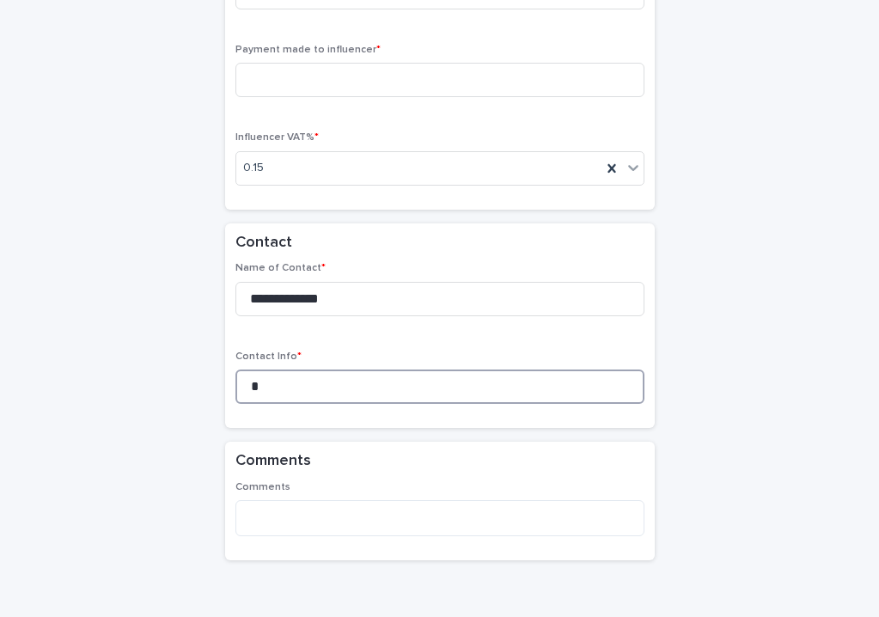
click at [269, 383] on input "*" at bounding box center [439, 386] width 409 height 34
type input "*"
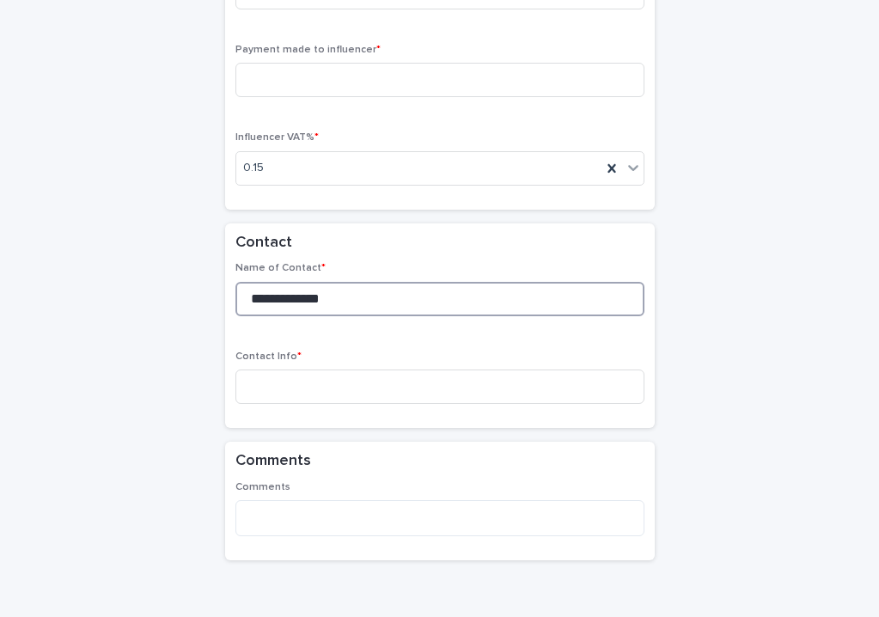
click at [280, 294] on input "**********" at bounding box center [439, 299] width 409 height 34
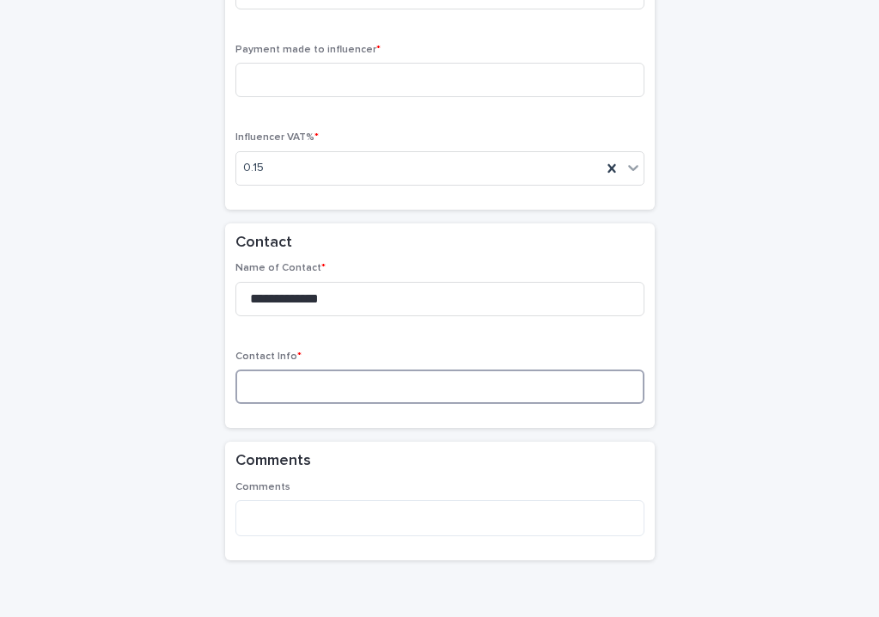
click at [296, 375] on input at bounding box center [439, 386] width 409 height 34
paste input "**********"
type input "**********"
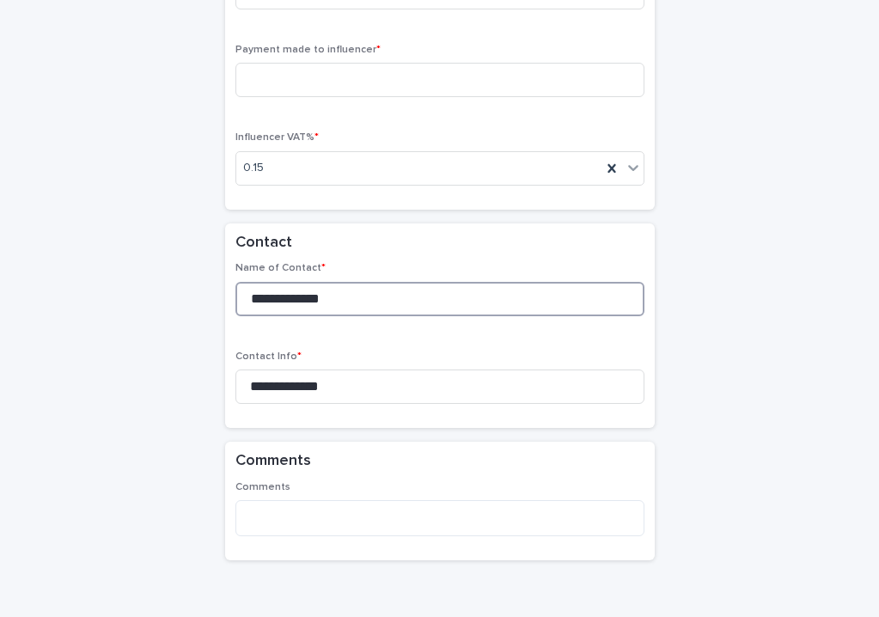
click at [367, 289] on input "**********" at bounding box center [439, 299] width 409 height 34
type input "*"
type input "********"
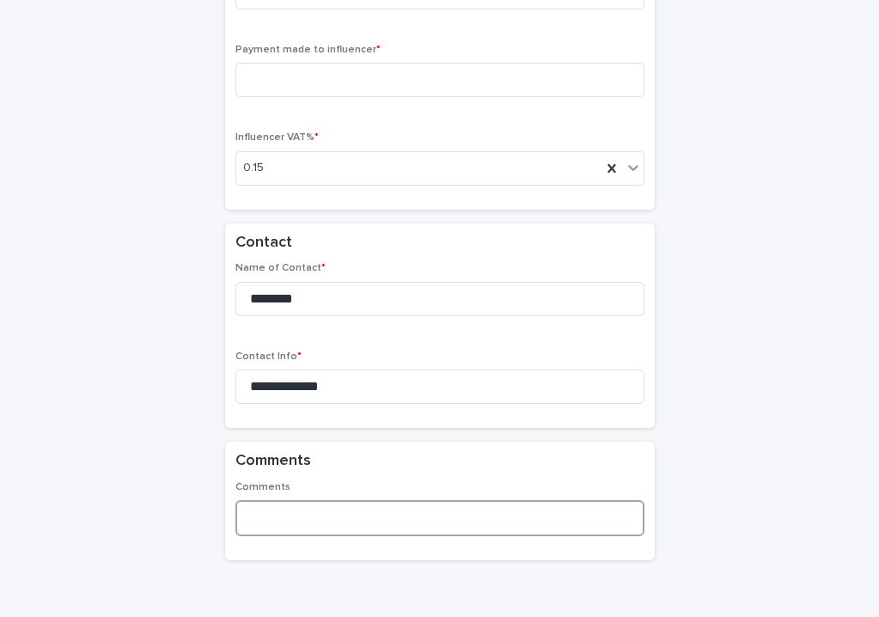
click at [289, 500] on textarea at bounding box center [439, 518] width 409 height 36
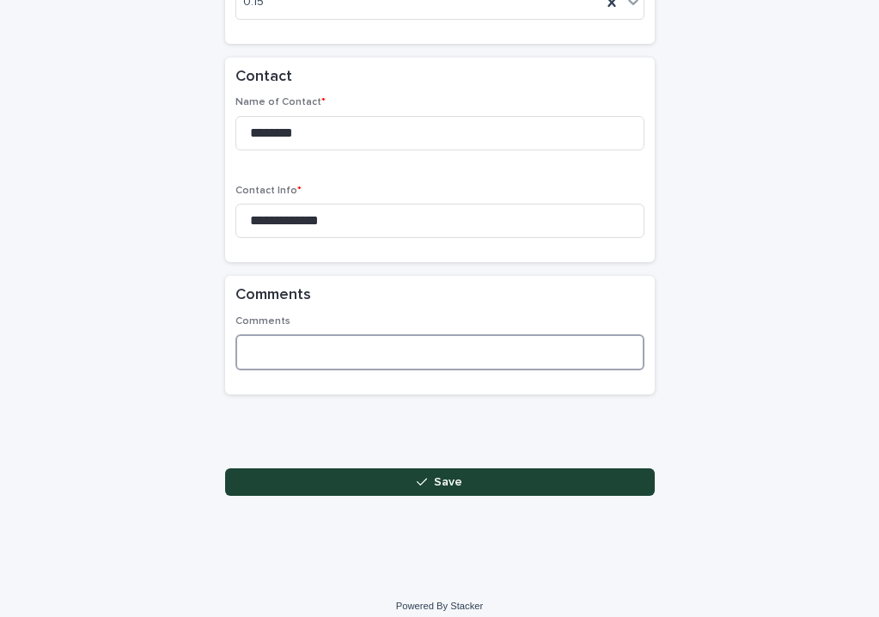
scroll to position [1824, 0]
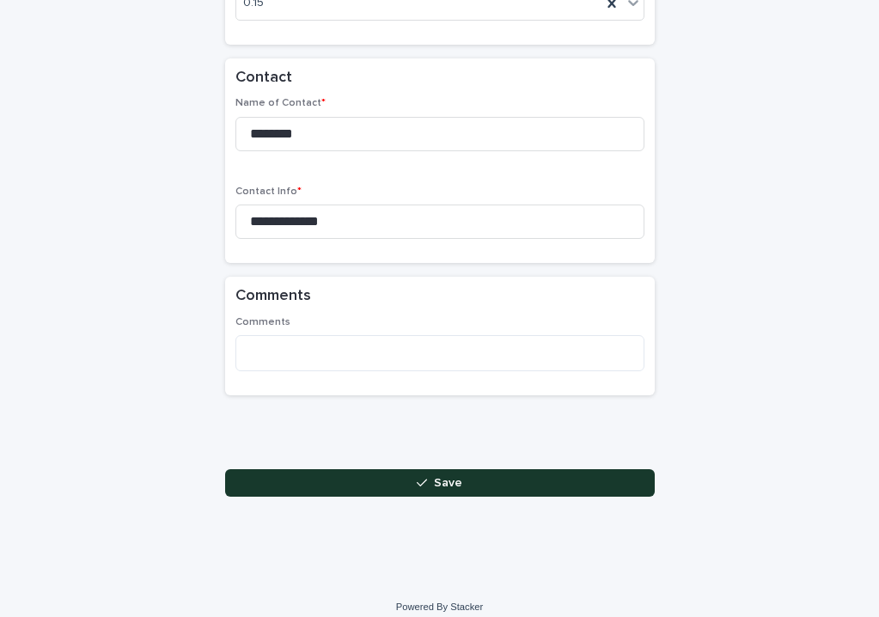
click at [356, 471] on button "Save" at bounding box center [439, 482] width 429 height 27
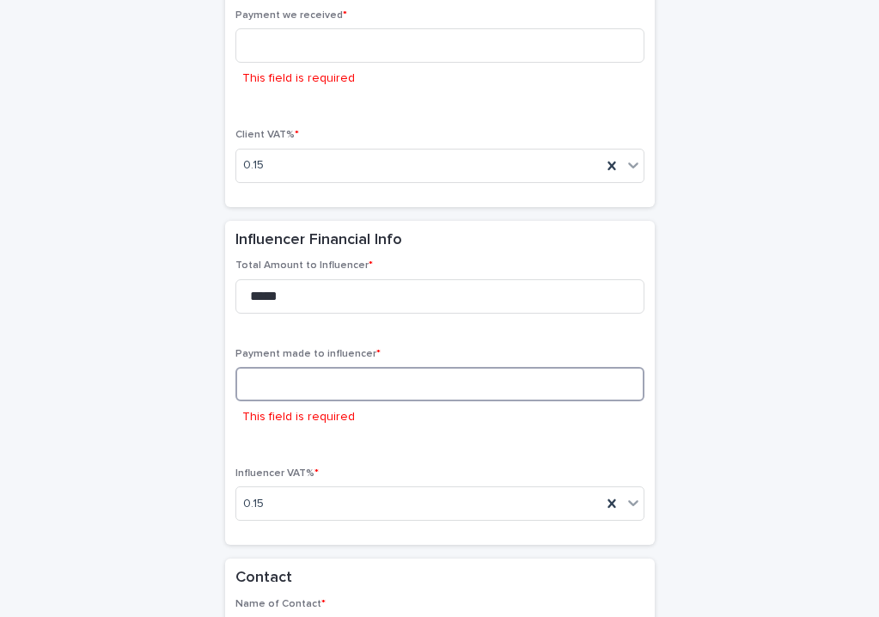
click at [331, 369] on input at bounding box center [439, 384] width 409 height 34
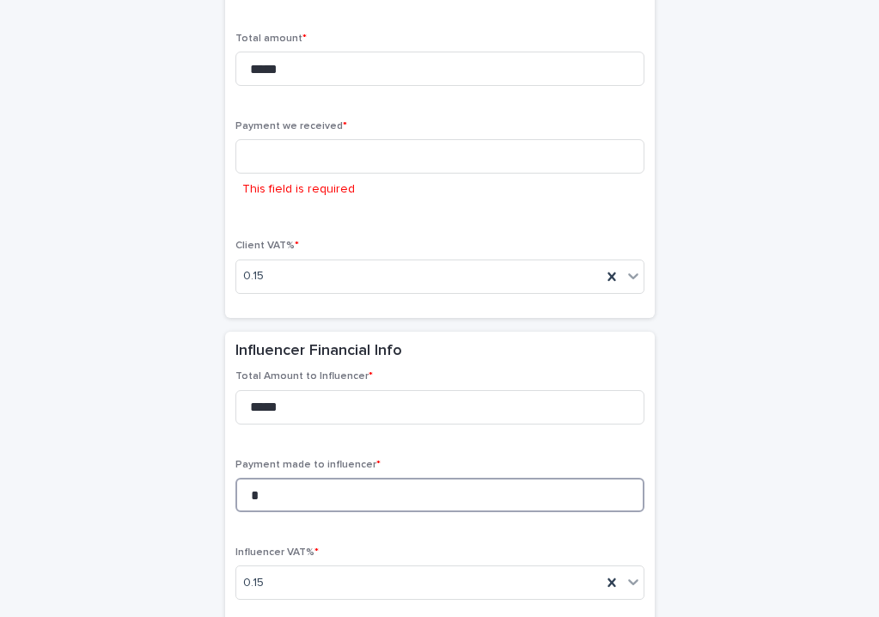
scroll to position [1269, 0]
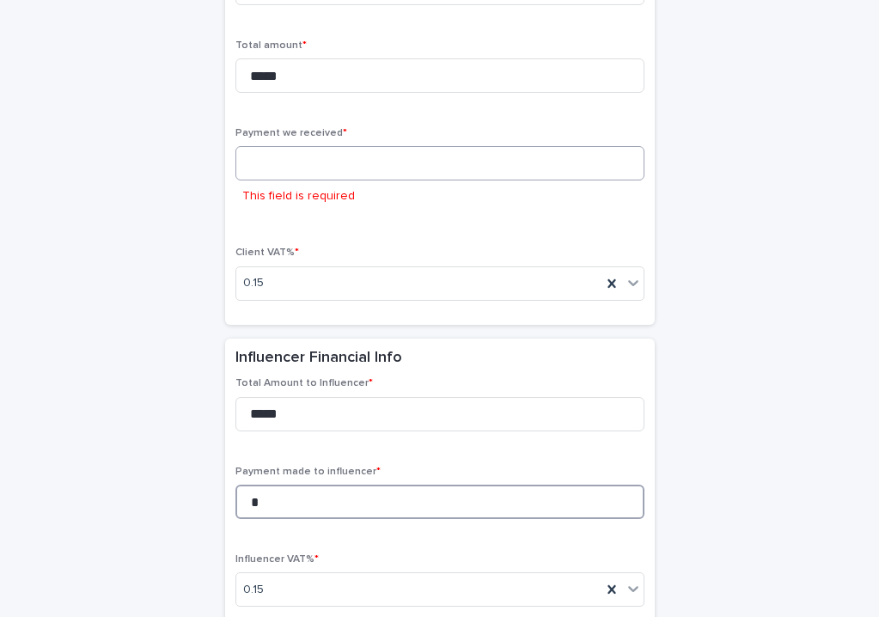
type input "*"
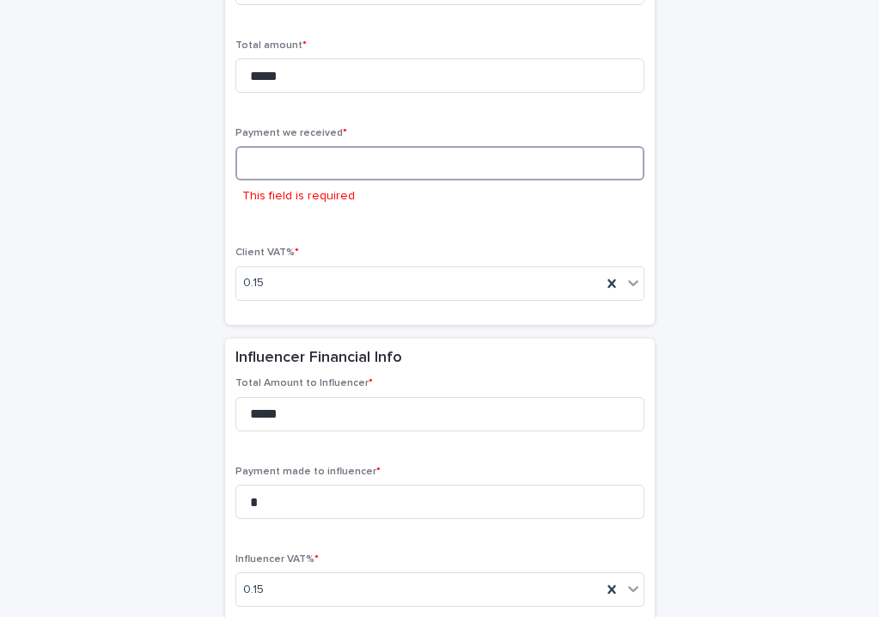
click at [335, 151] on input at bounding box center [439, 163] width 409 height 34
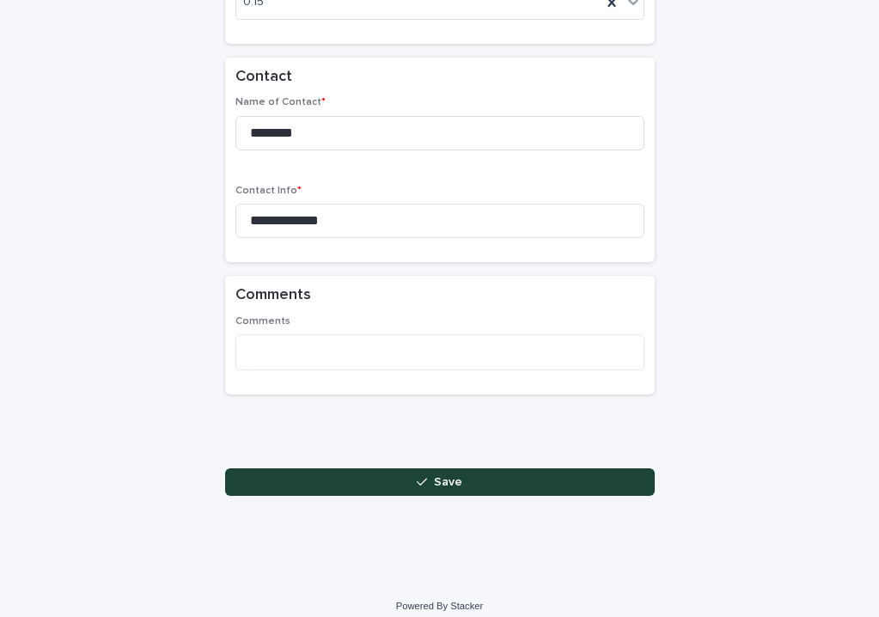
scroll to position [1824, 0]
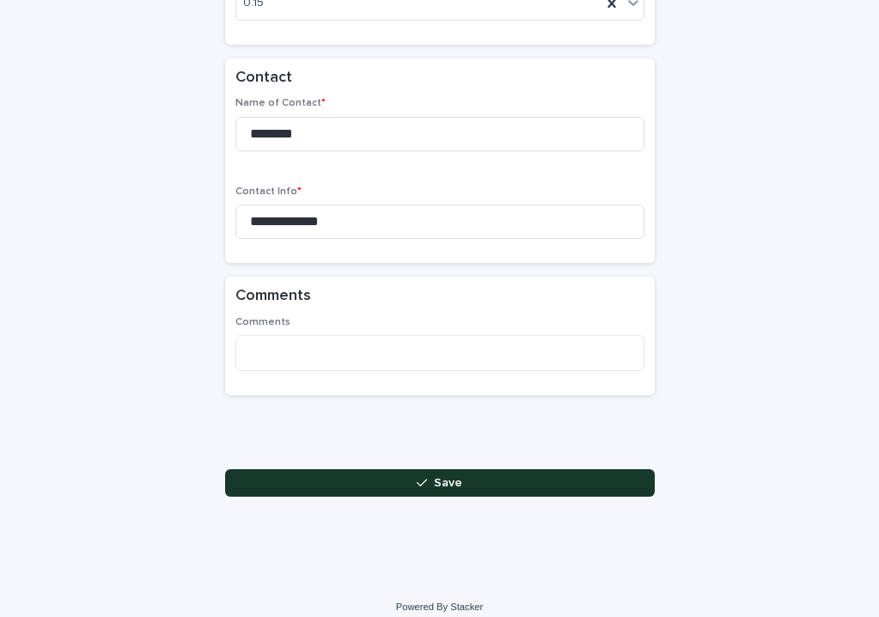
type input "*"
click at [300, 469] on button "Save" at bounding box center [439, 482] width 429 height 27
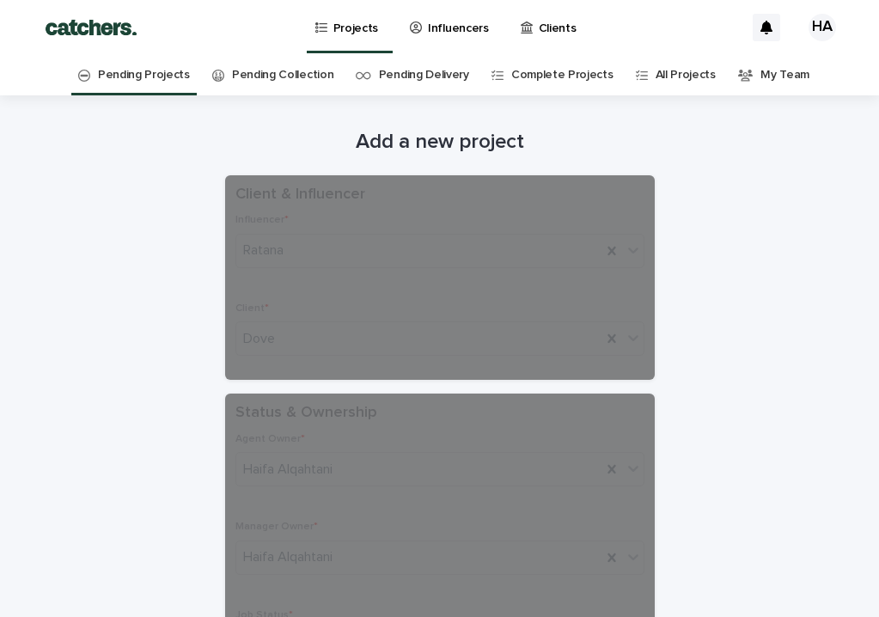
scroll to position [0, 0]
